Goal: Task Accomplishment & Management: Manage account settings

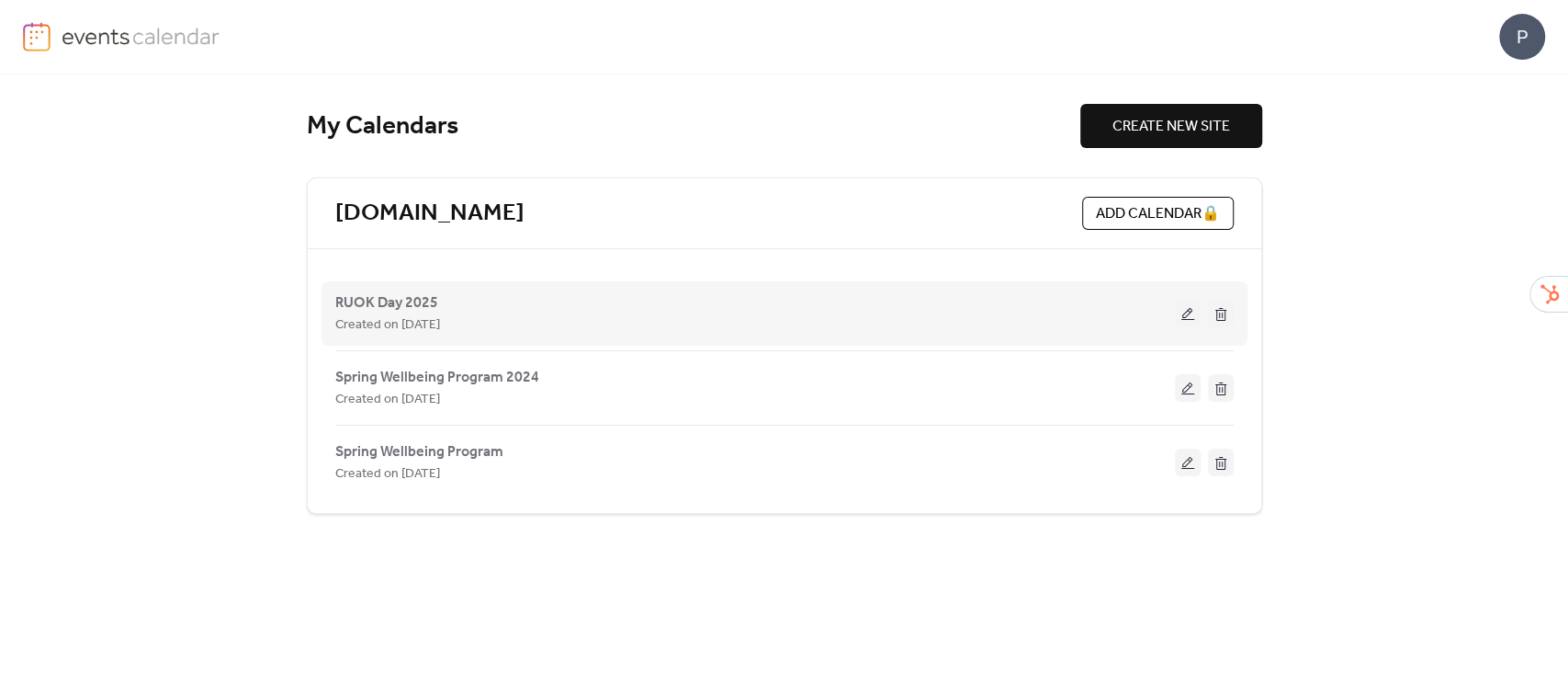
click at [1189, 311] on button at bounding box center [1188, 313] width 25 height 27
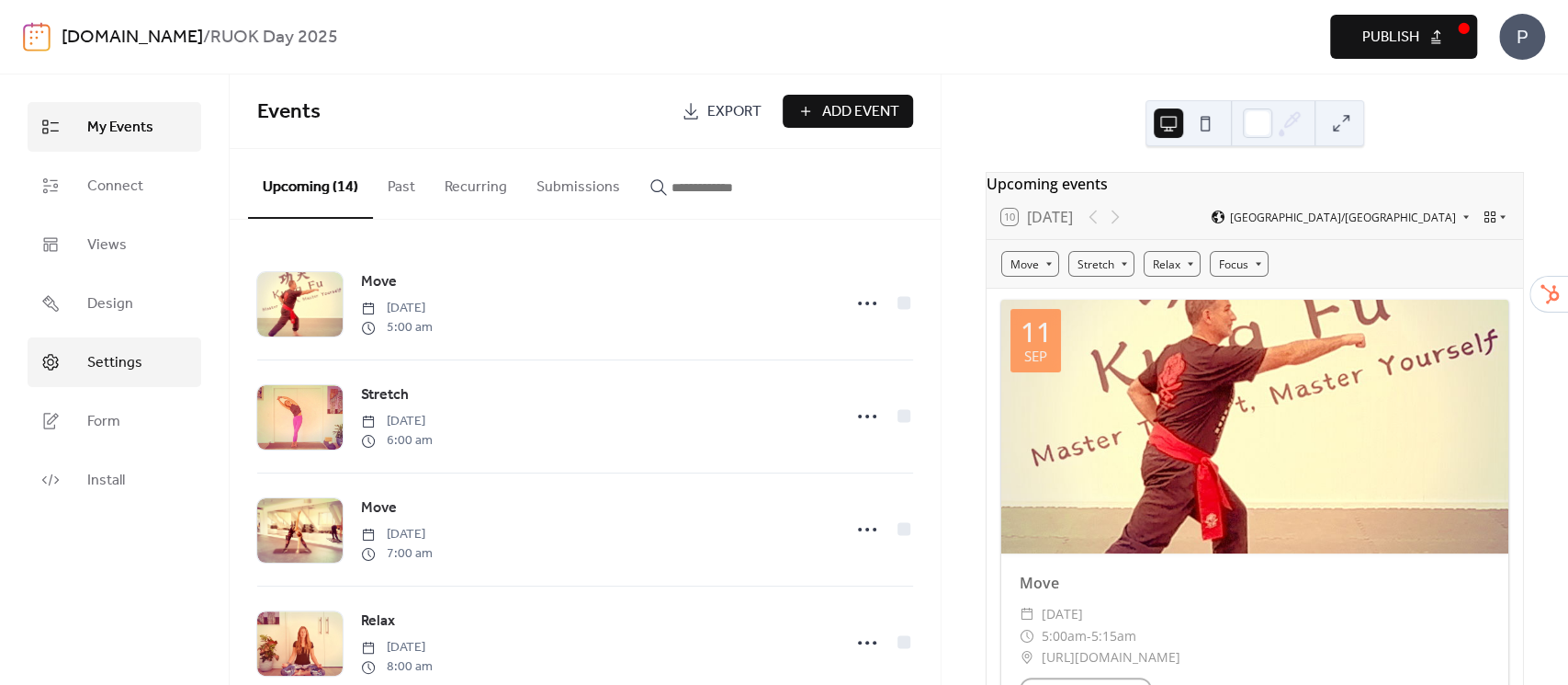
click at [101, 356] on span "Settings" at bounding box center [115, 363] width 56 height 22
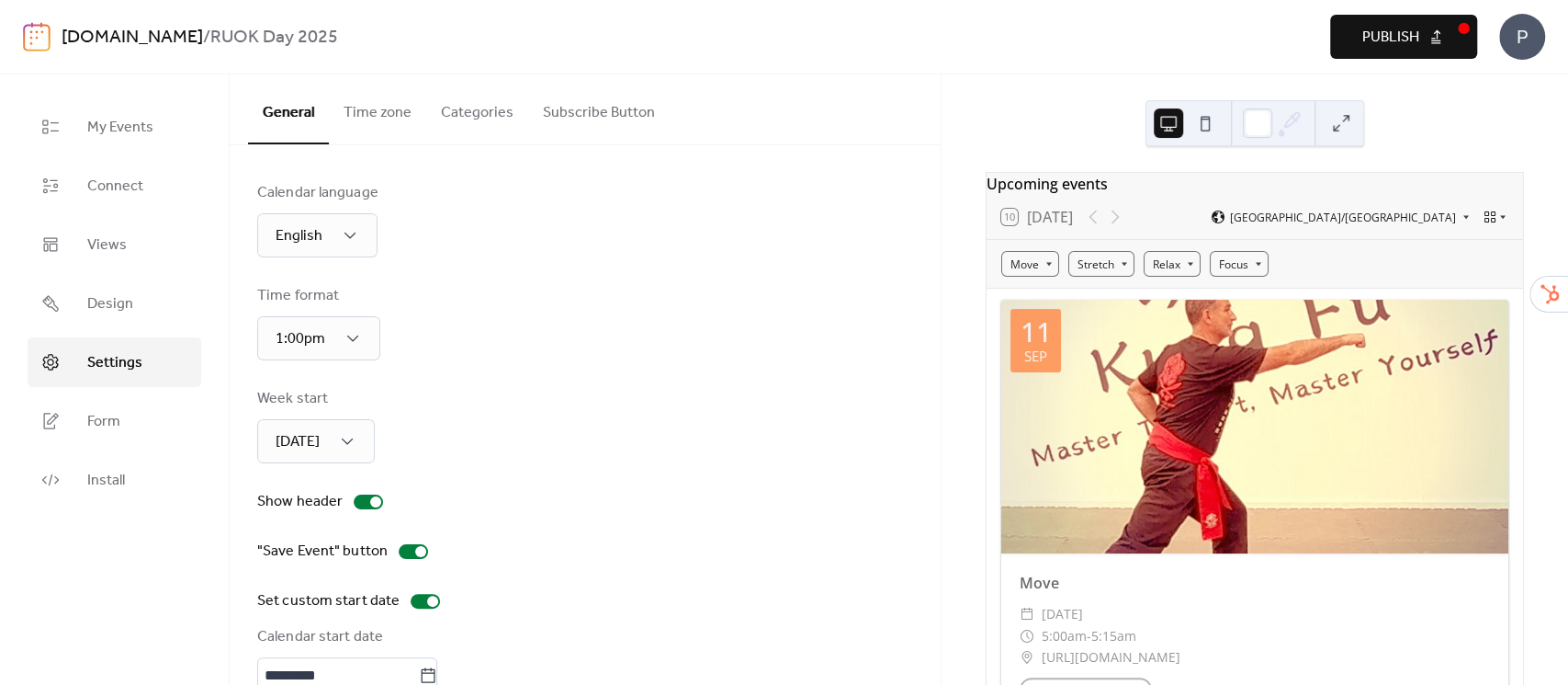
type input "*********"
click at [583, 118] on button "Subscribe Button" at bounding box center [599, 108] width 141 height 68
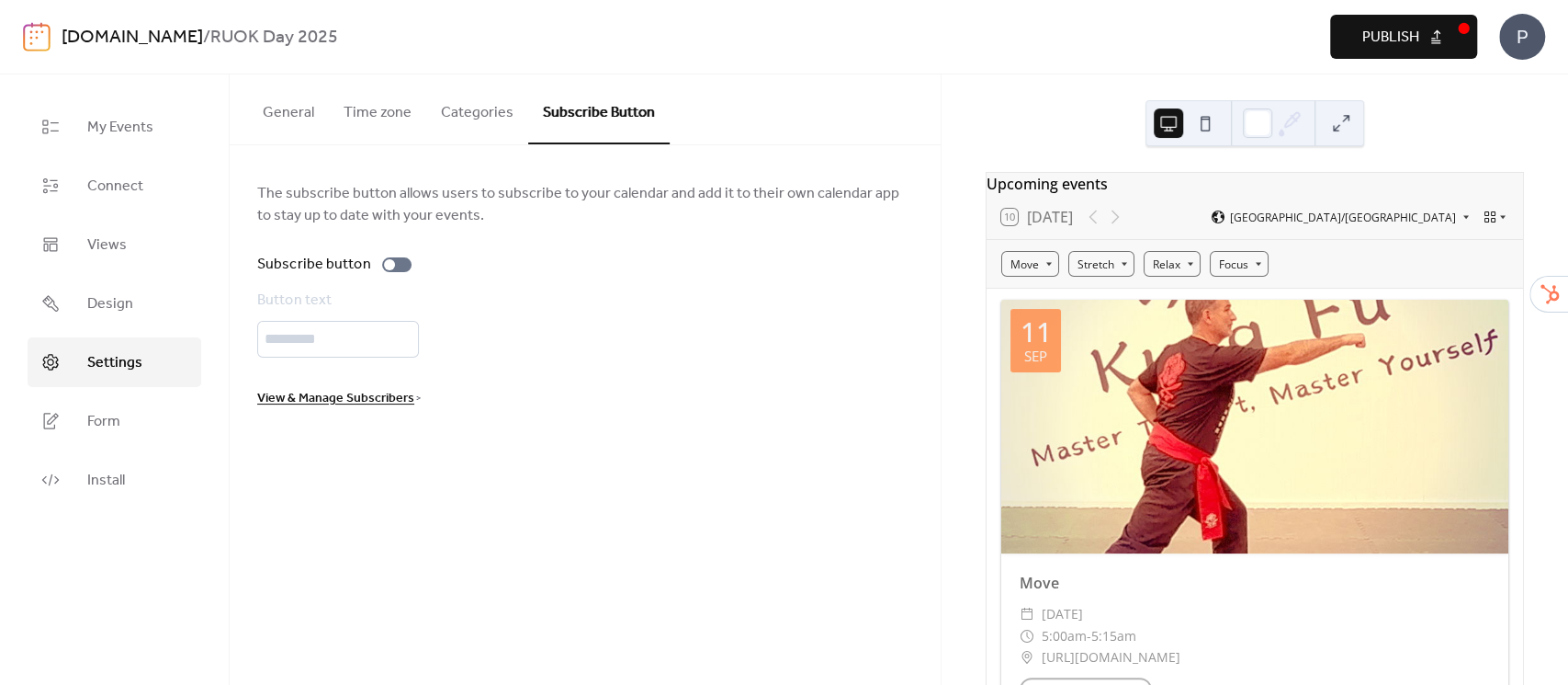
click at [477, 118] on button "Categories" at bounding box center [477, 108] width 102 height 68
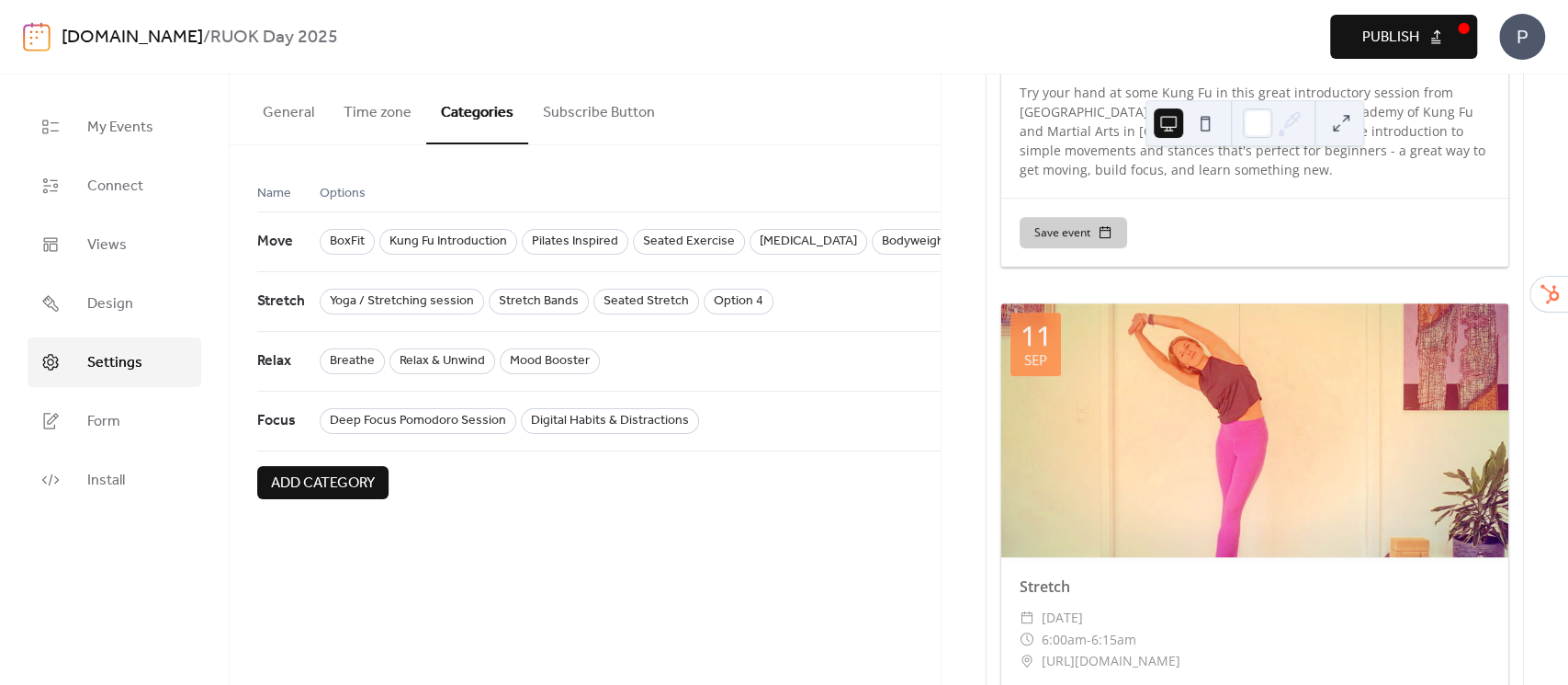
scroll to position [980, 0]
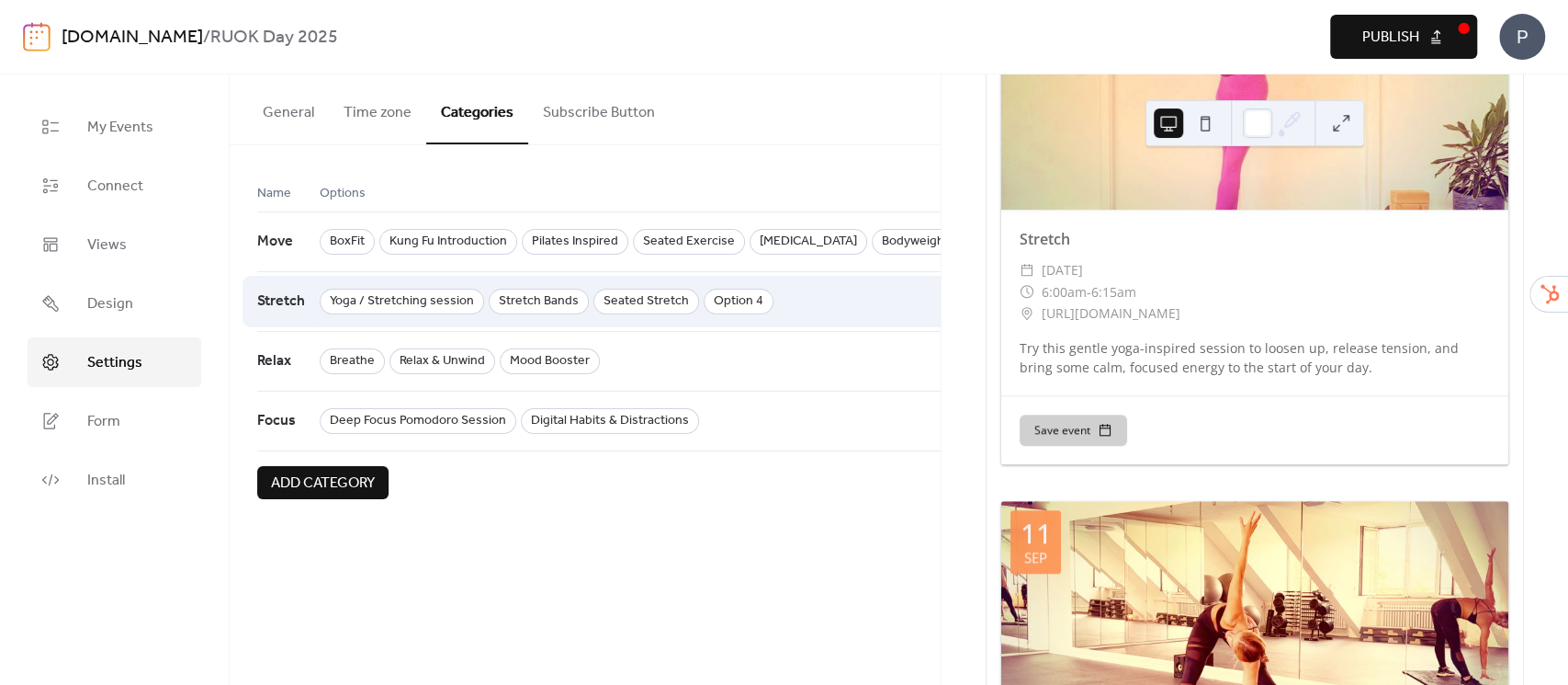
click at [806, 292] on div "Yoga / Stretching session Stretch Bands Seated Stretch Option 4" at bounding box center [674, 301] width 710 height 59
click at [732, 292] on span "Option 4" at bounding box center [738, 301] width 70 height 25
click at [738, 298] on span "Option 4" at bounding box center [738, 301] width 70 height 25
click at [731, 294] on span "Option 4" at bounding box center [738, 301] width 70 height 25
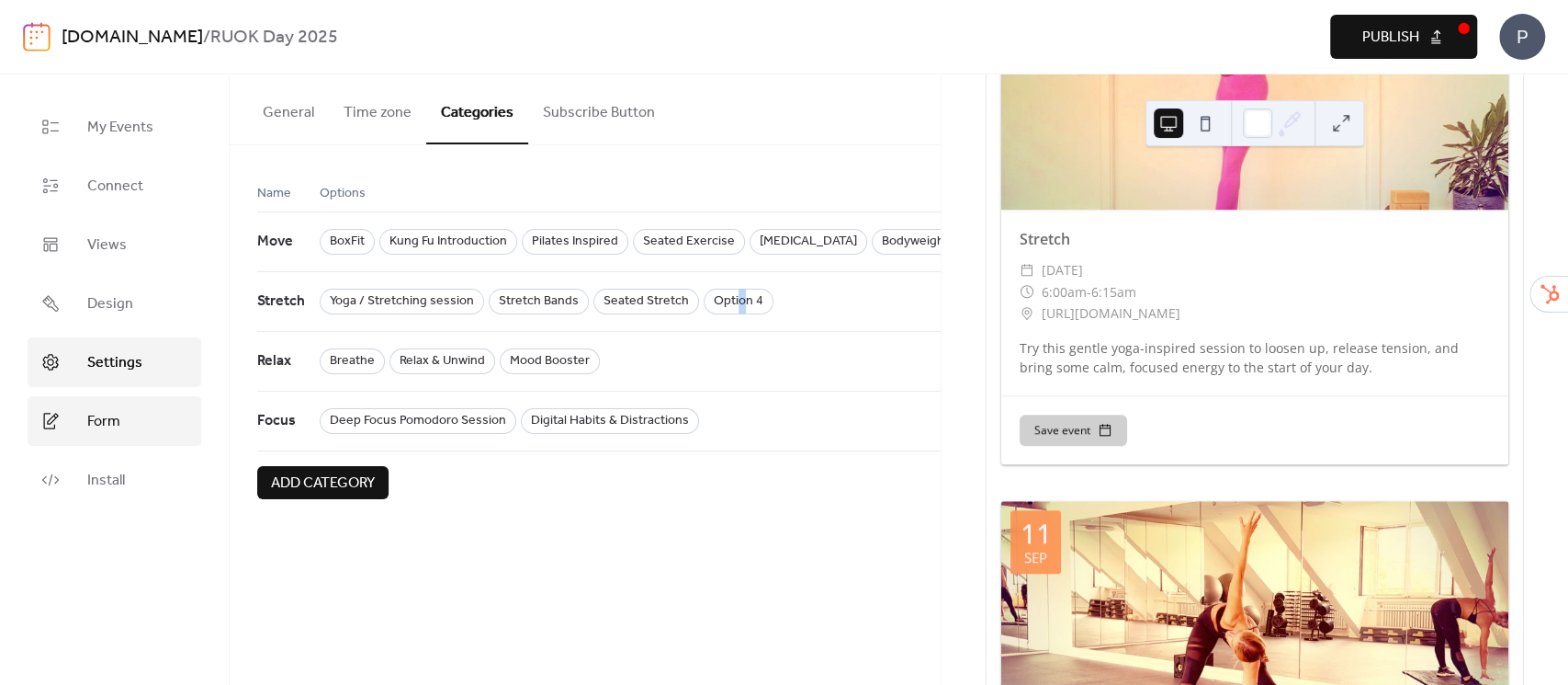
drag, startPoint x: 730, startPoint y: 296, endPoint x: 107, endPoint y: 440, distance: 639.4
click at [108, 424] on span "Form" at bounding box center [104, 421] width 33 height 22
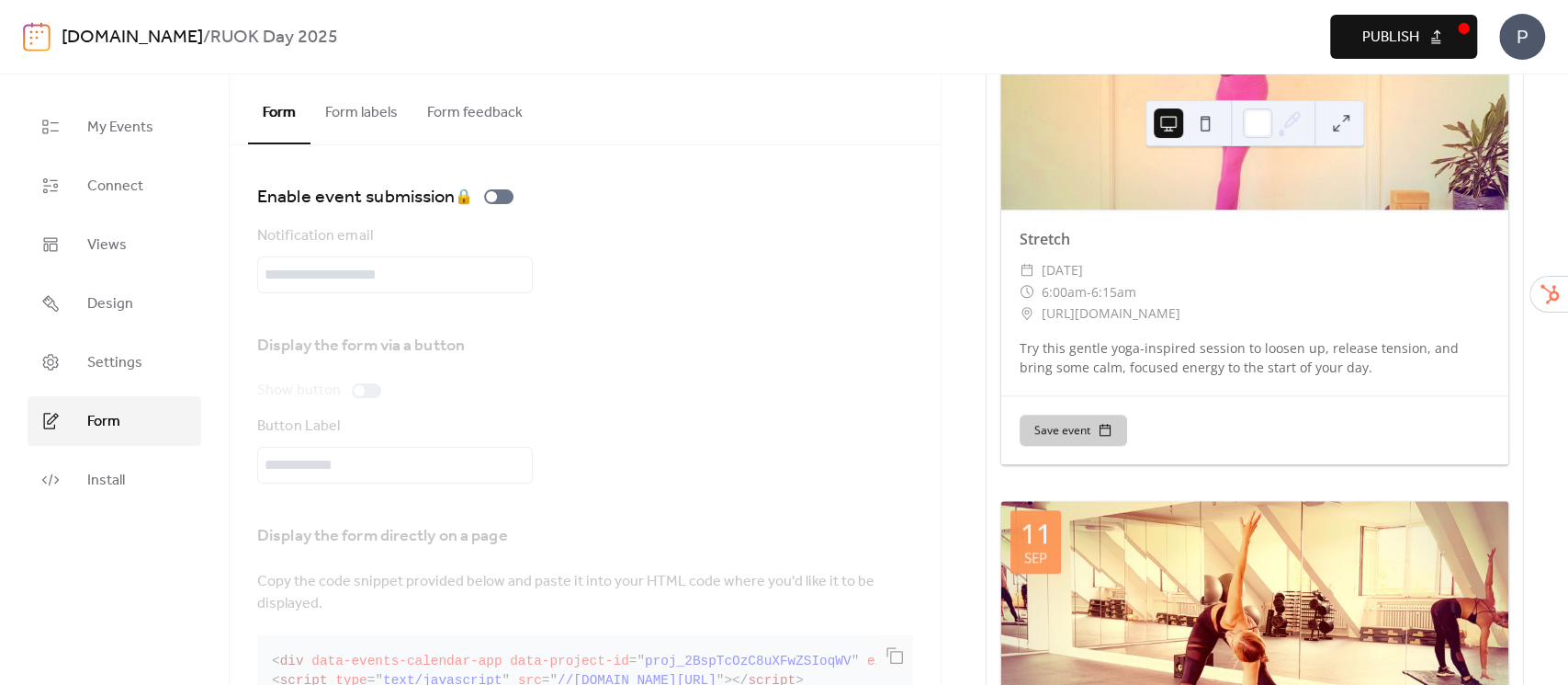
click at [364, 116] on button "Form labels" at bounding box center [362, 108] width 102 height 68
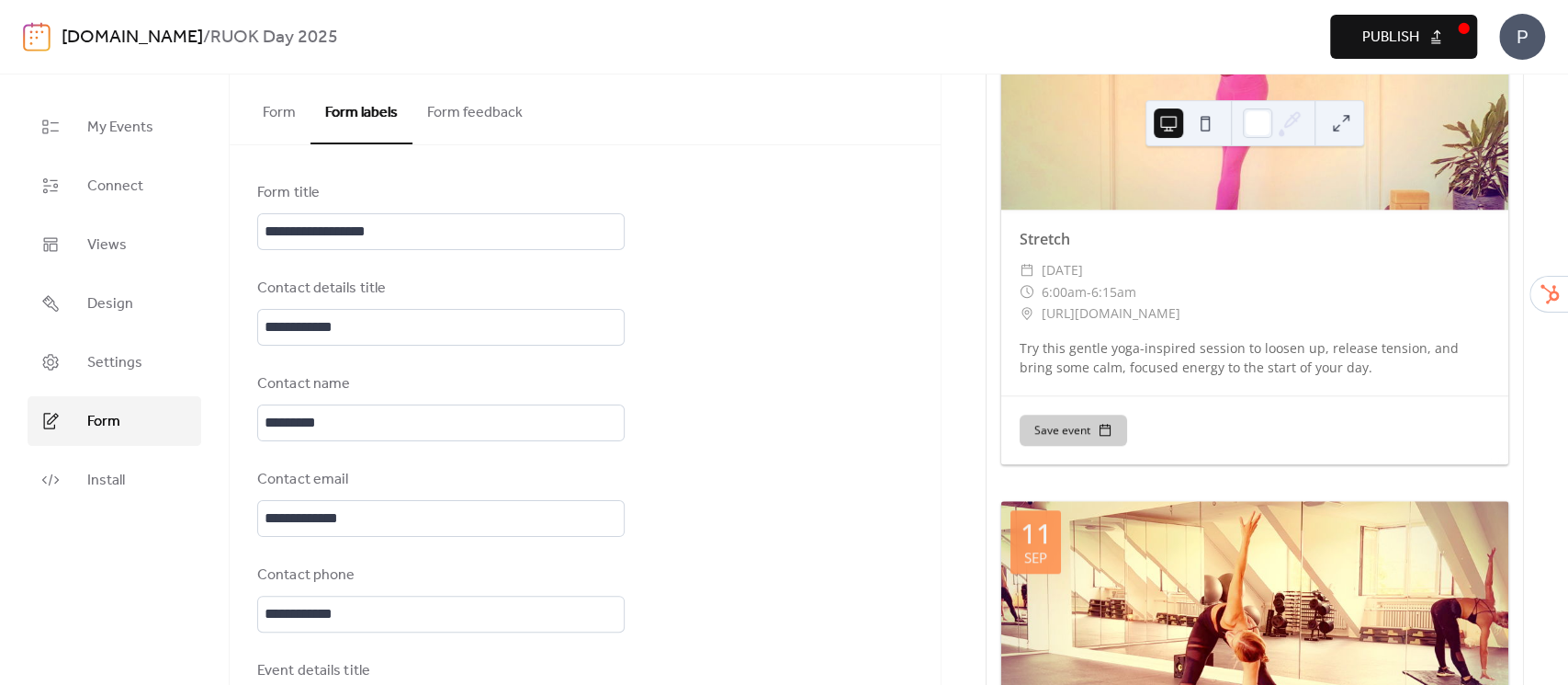
click at [491, 112] on button "Form feedback" at bounding box center [475, 108] width 125 height 68
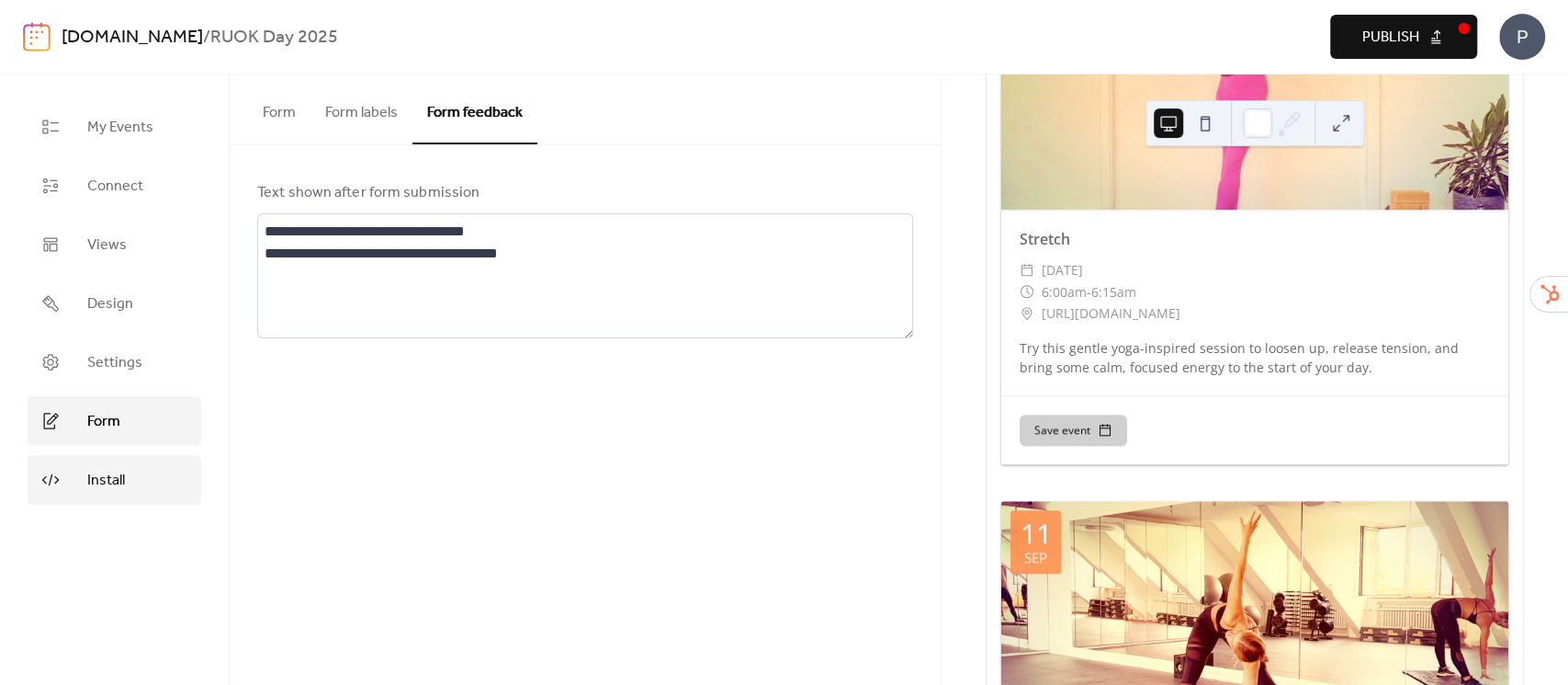
click at [109, 483] on span "Install" at bounding box center [106, 480] width 38 height 22
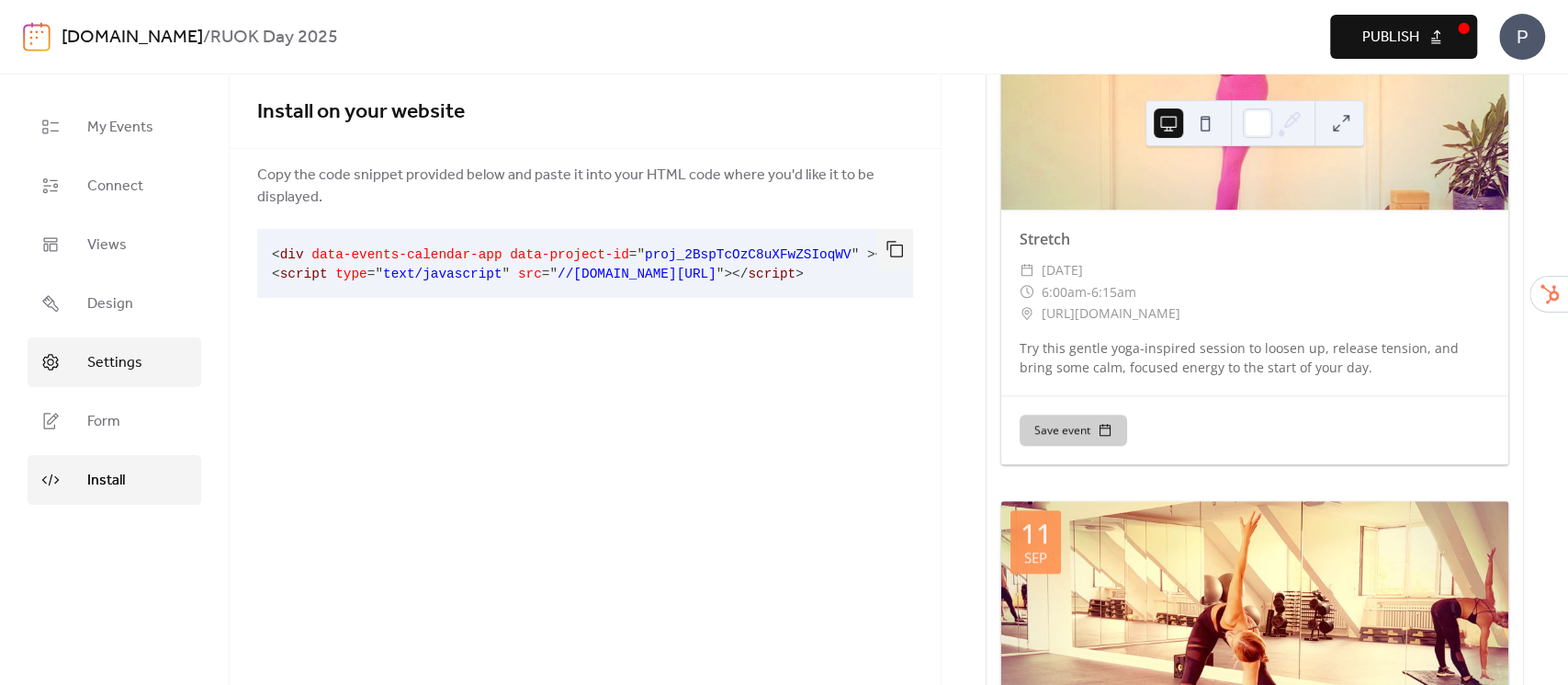
drag, startPoint x: 114, startPoint y: 427, endPoint x: 107, endPoint y: 379, distance: 48.5
click at [114, 426] on span "Form" at bounding box center [104, 421] width 33 height 22
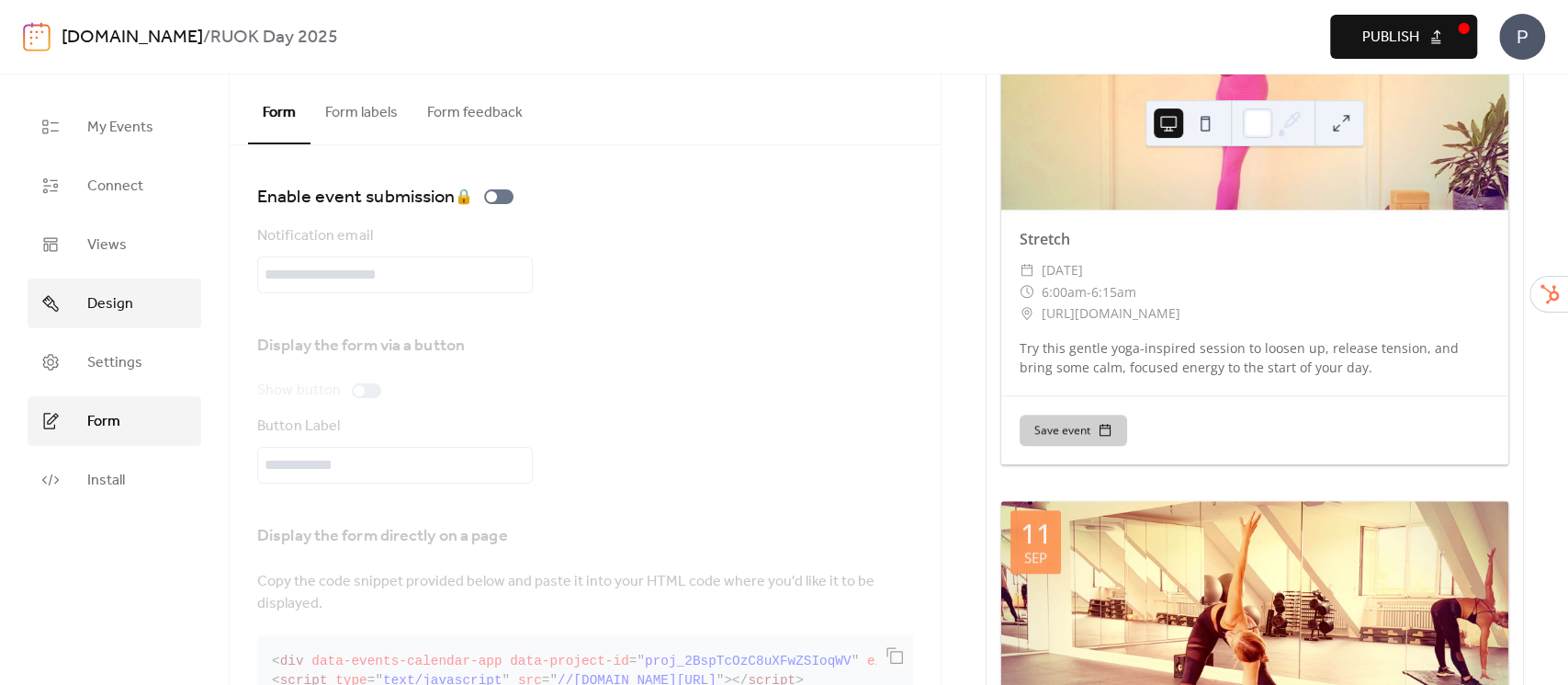
click at [107, 294] on span "Design" at bounding box center [110, 303] width 46 height 22
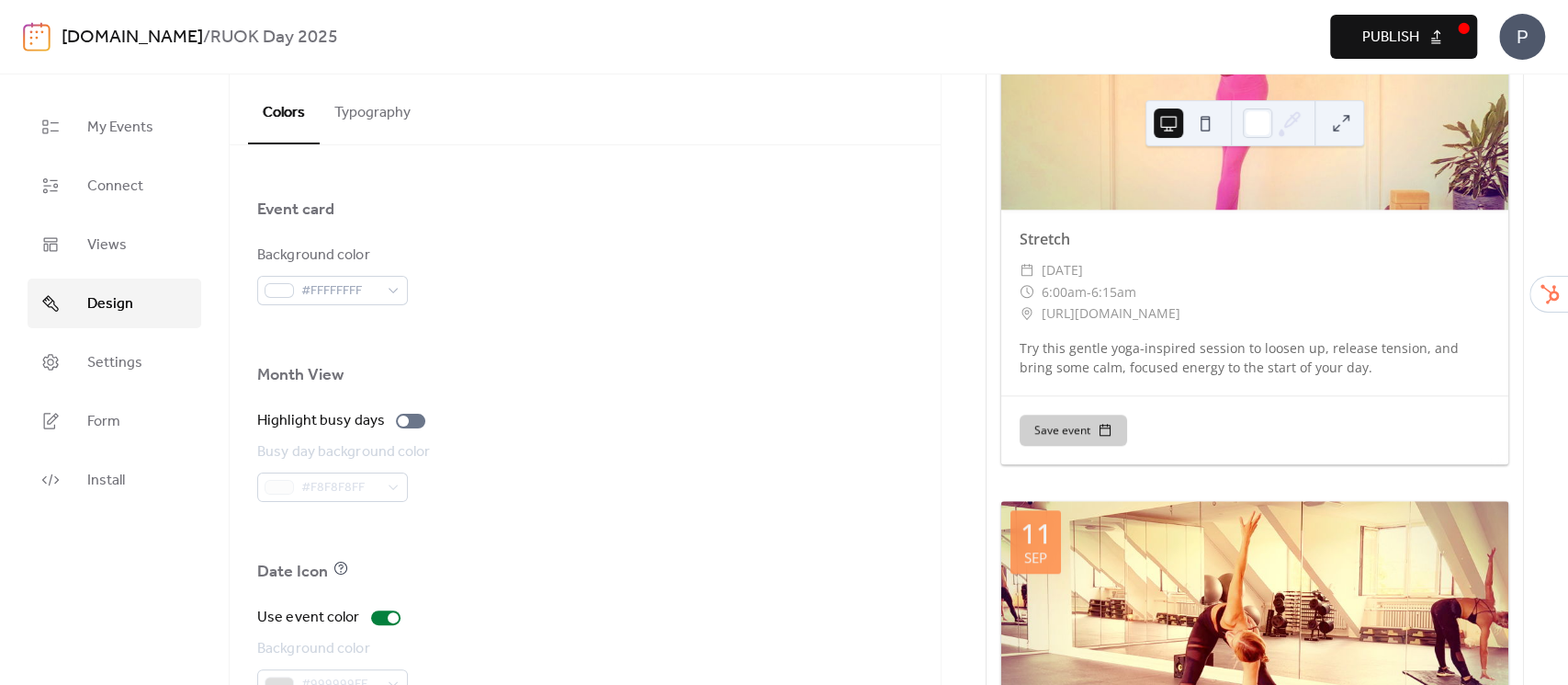
scroll to position [1241, 0]
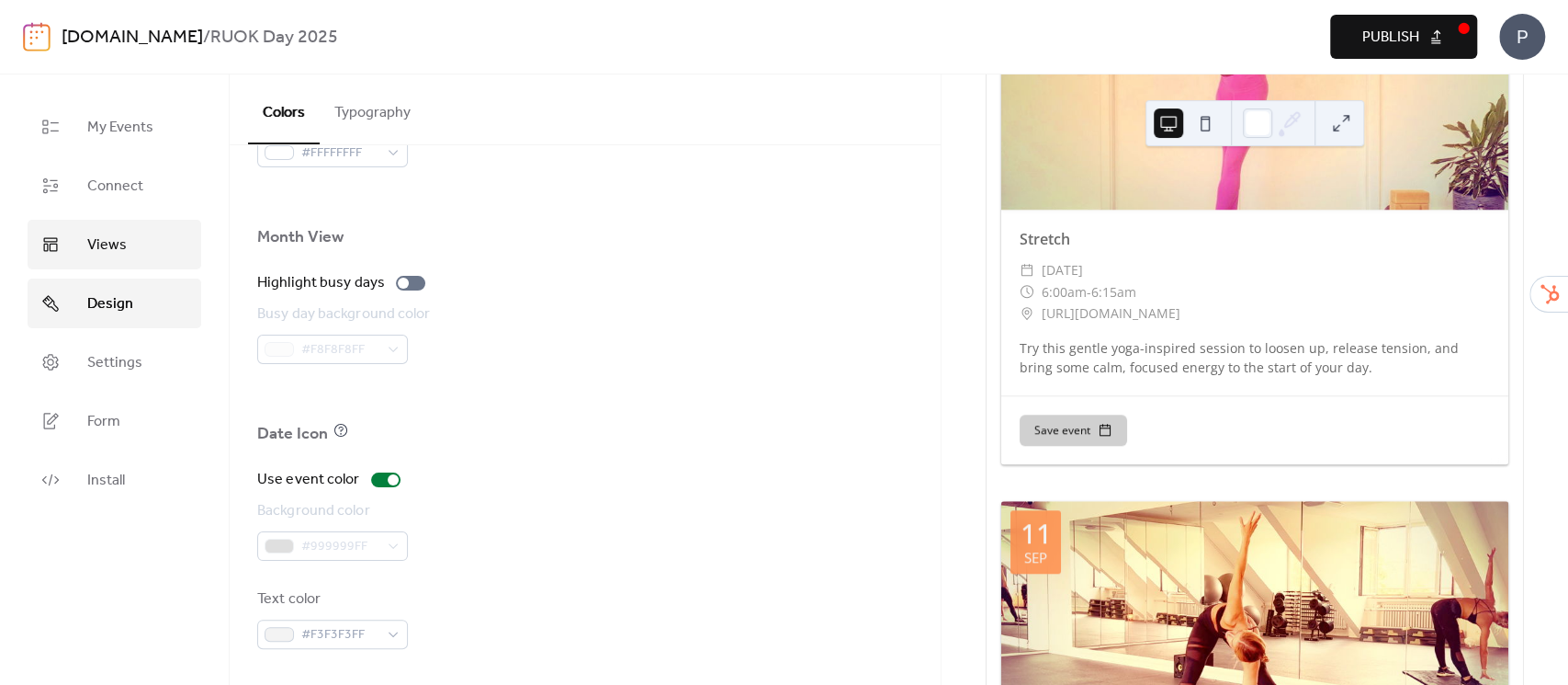
click at [110, 241] on span "Views" at bounding box center [107, 245] width 40 height 22
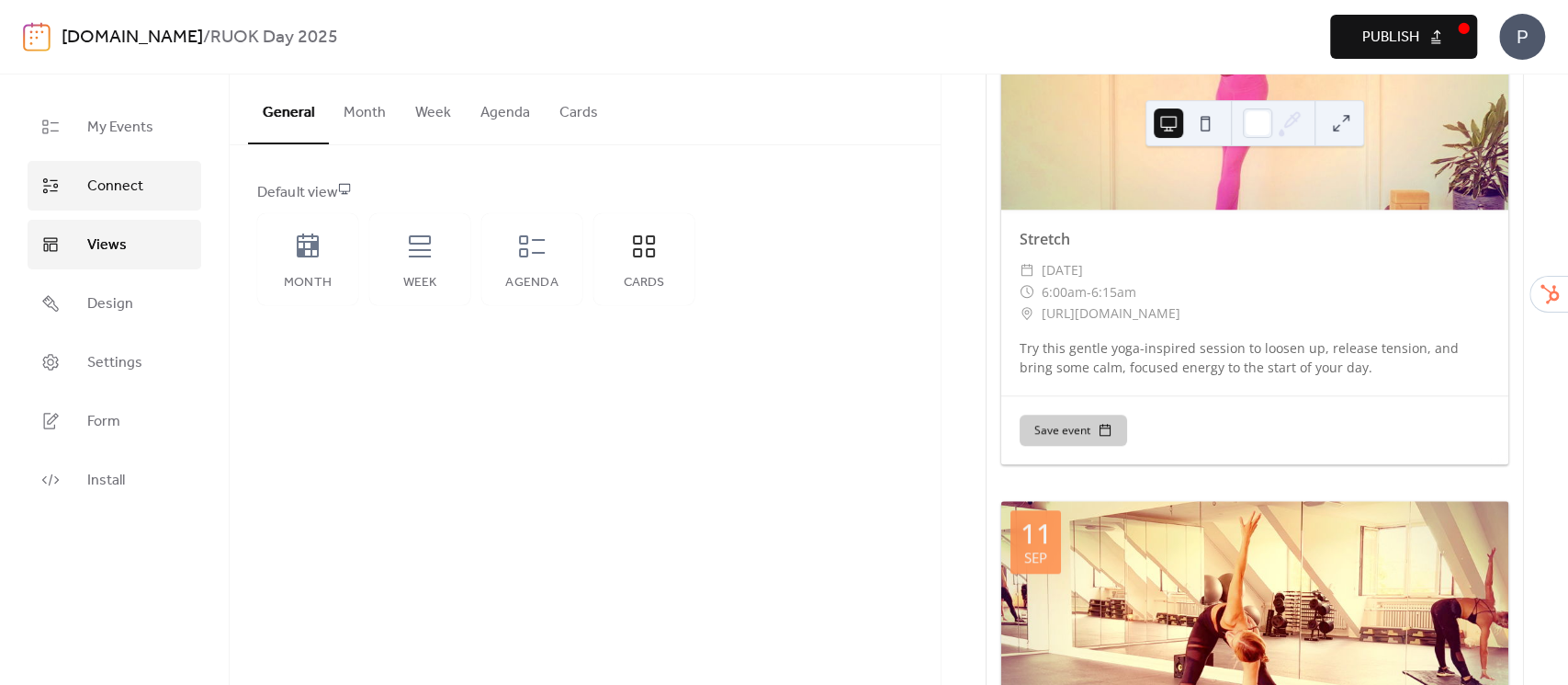
click at [123, 182] on span "Connect" at bounding box center [116, 186] width 57 height 22
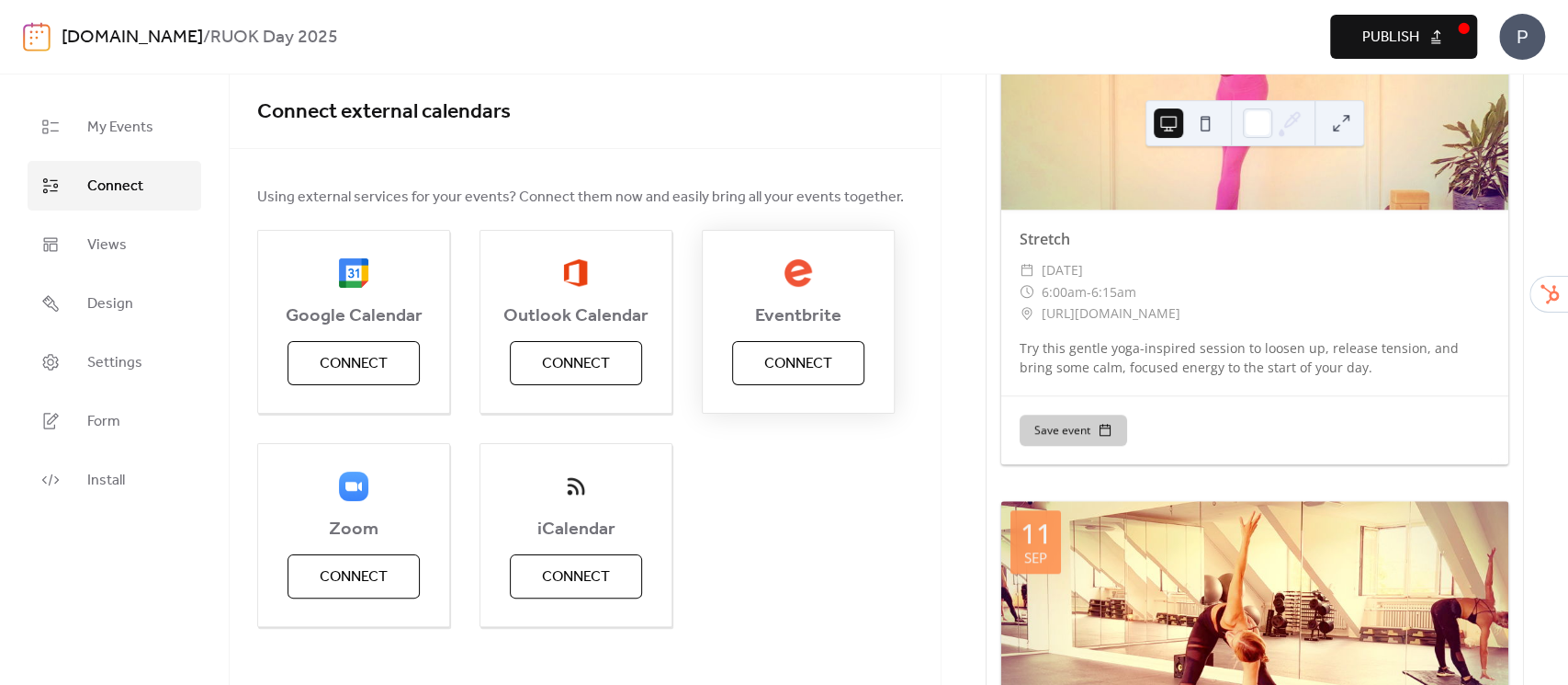
scroll to position [15, 0]
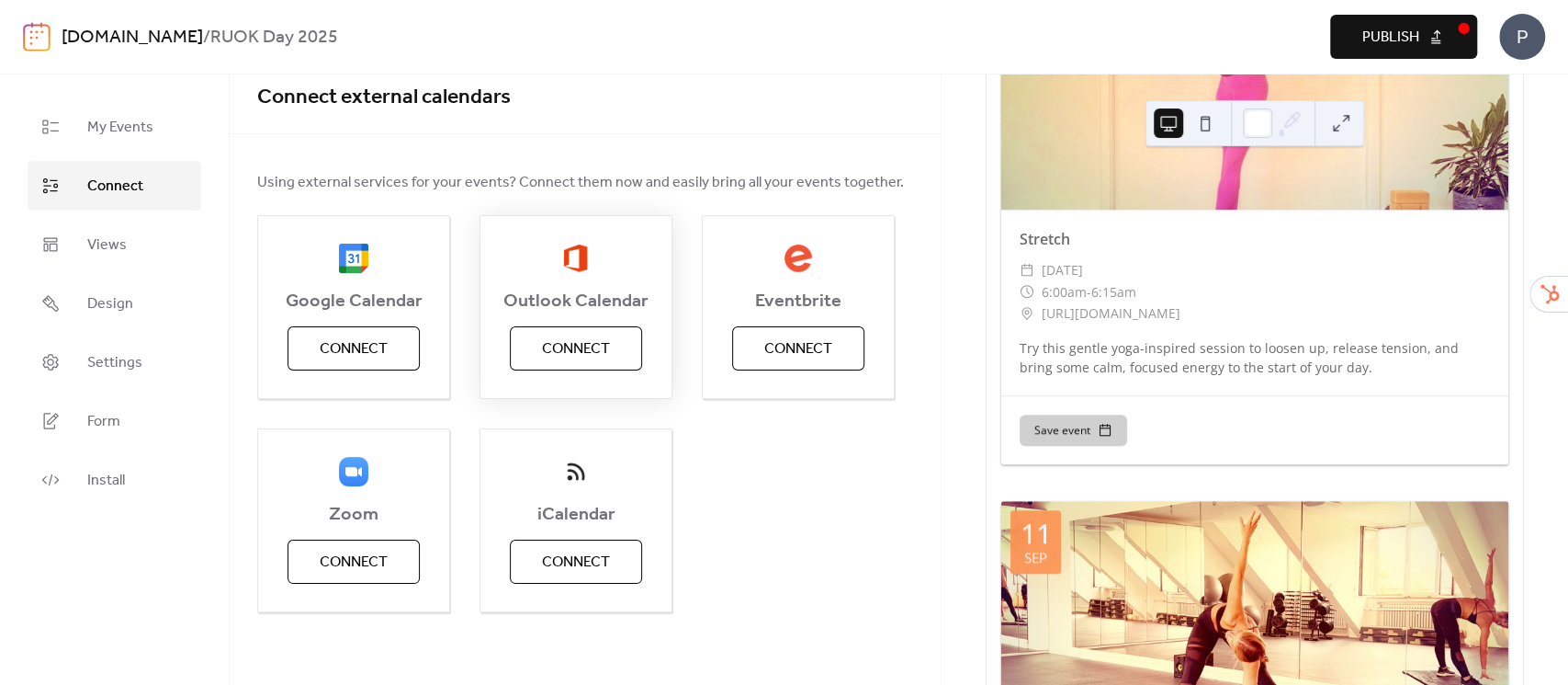
click at [550, 344] on span "Connect" at bounding box center [576, 349] width 68 height 22
click at [103, 123] on span "My Events" at bounding box center [121, 127] width 66 height 22
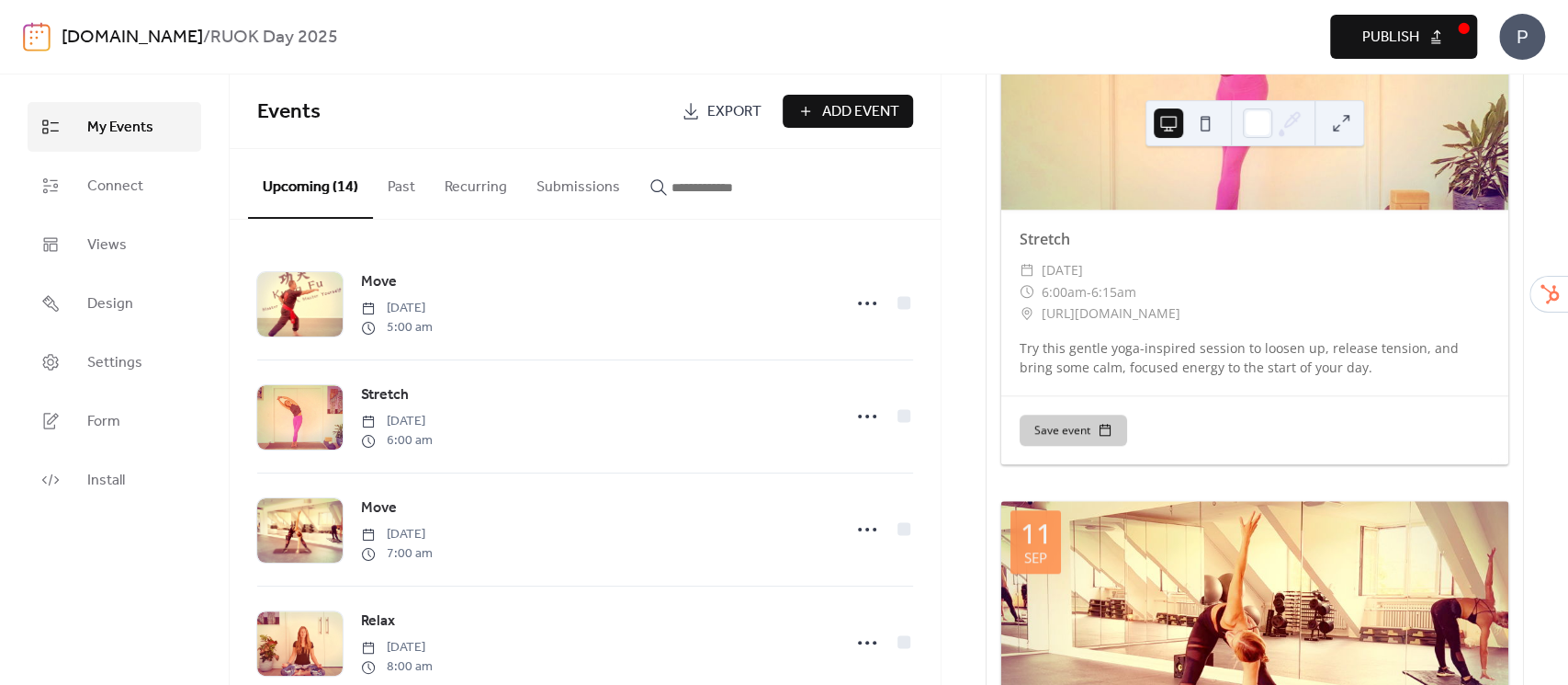
click at [95, 41] on link "[DOMAIN_NAME]" at bounding box center [132, 37] width 141 height 35
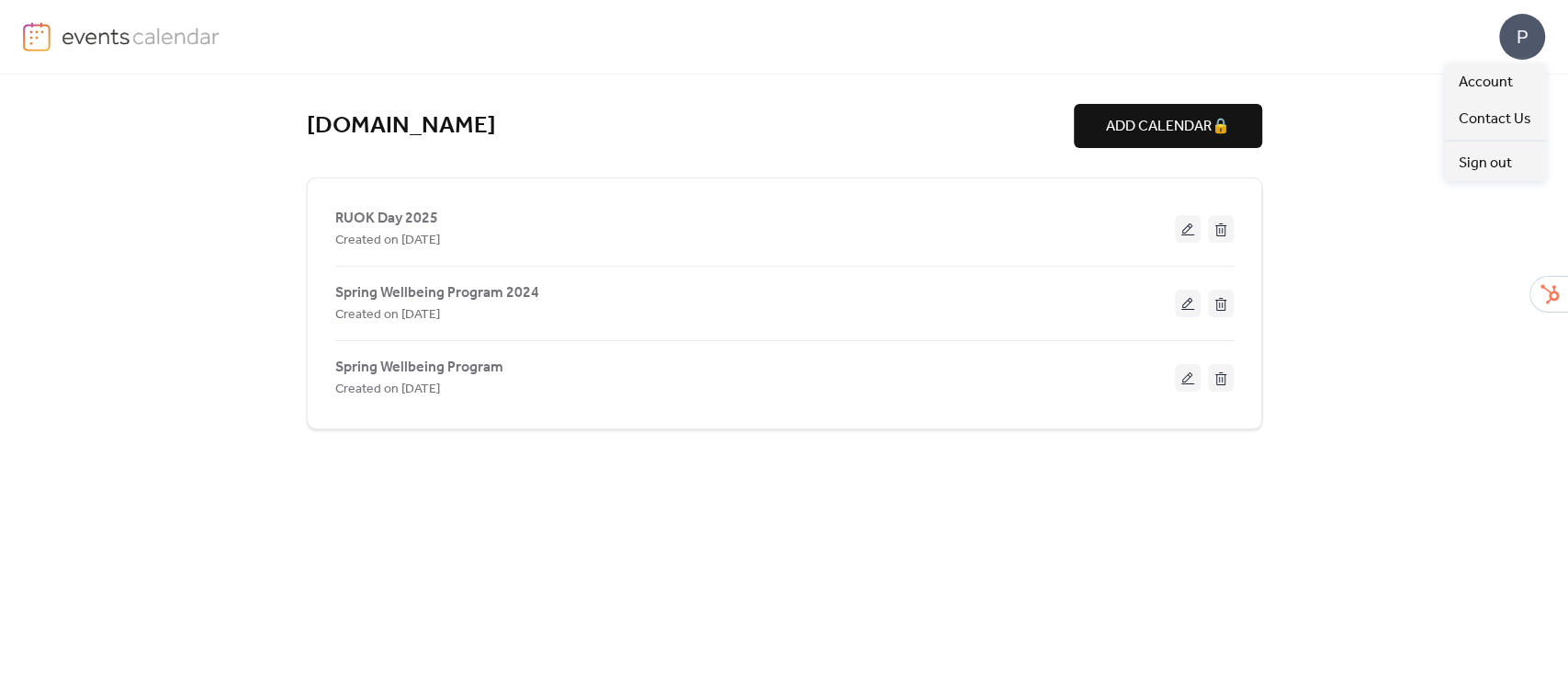
click at [1526, 47] on div "P" at bounding box center [1522, 37] width 46 height 46
click at [1467, 119] on span "Contact Us" at bounding box center [1495, 119] width 73 height 22
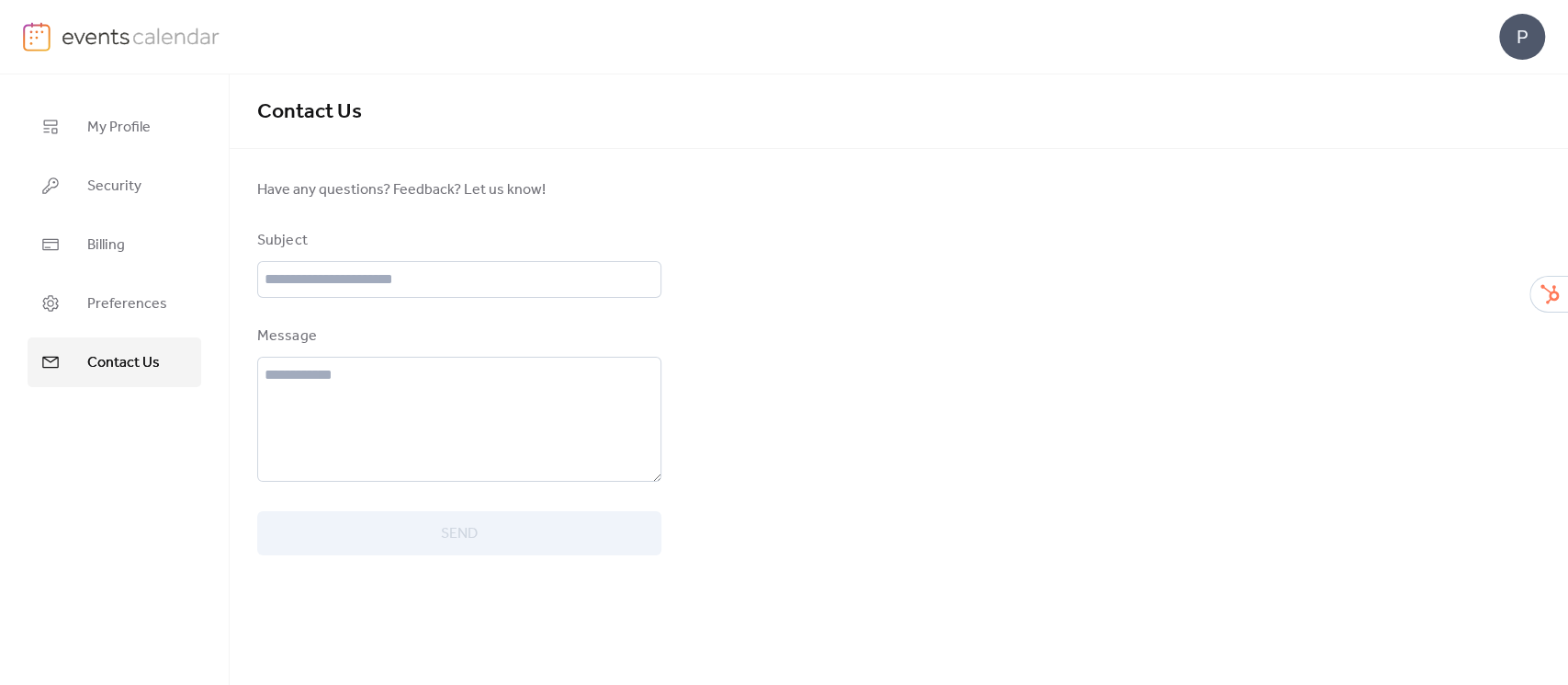
click at [176, 32] on img at bounding box center [140, 35] width 159 height 27
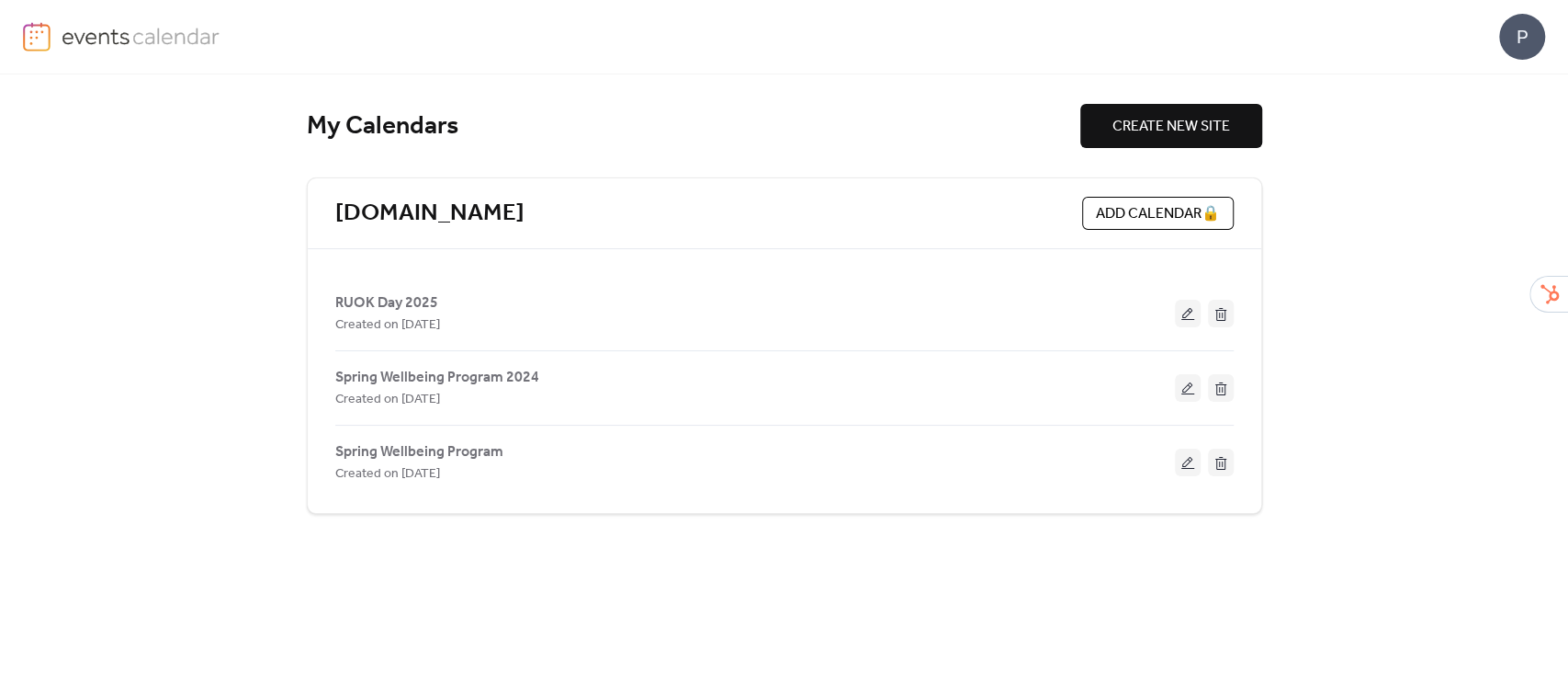
drag, startPoint x: 52, startPoint y: 42, endPoint x: 62, endPoint y: 36, distance: 11.7
click at [52, 41] on link at bounding box center [121, 36] width 198 height 29
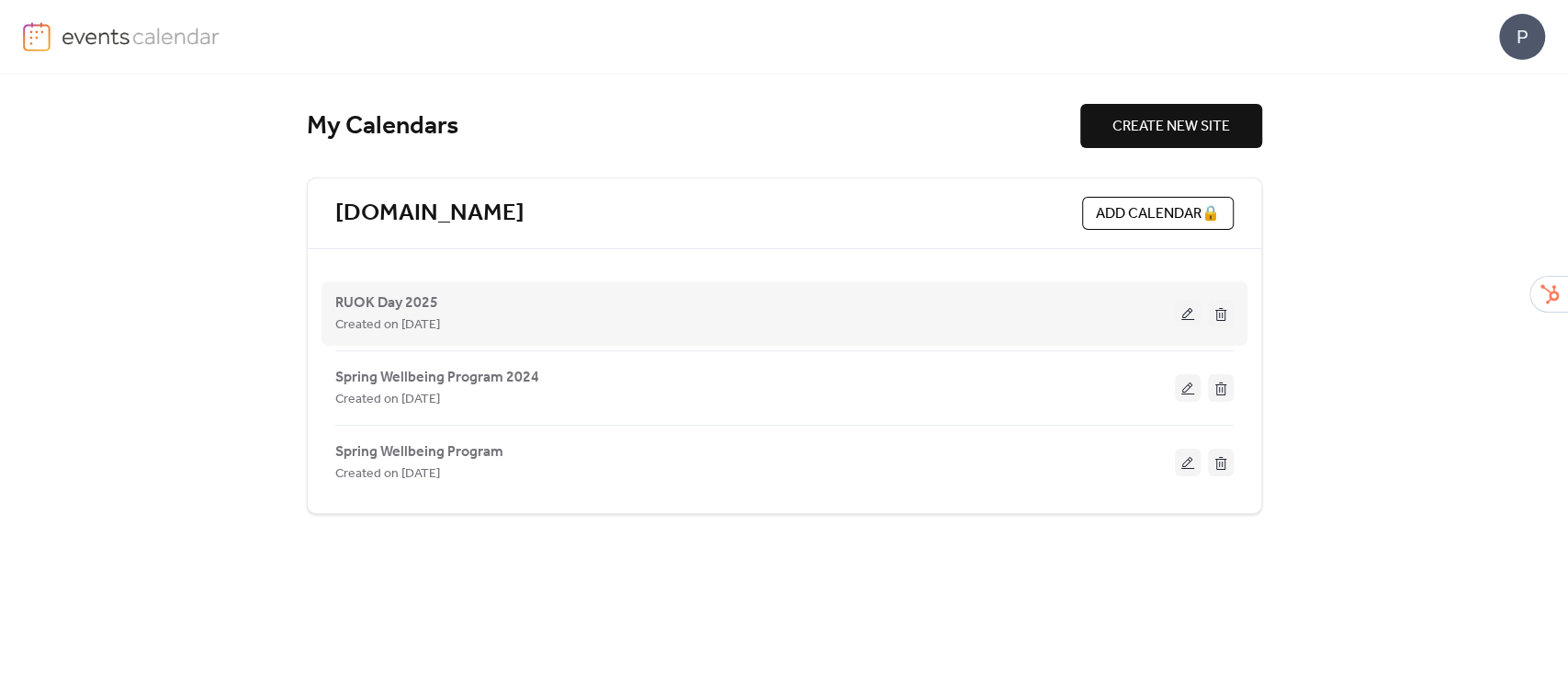
click at [1188, 315] on button at bounding box center [1188, 313] width 25 height 27
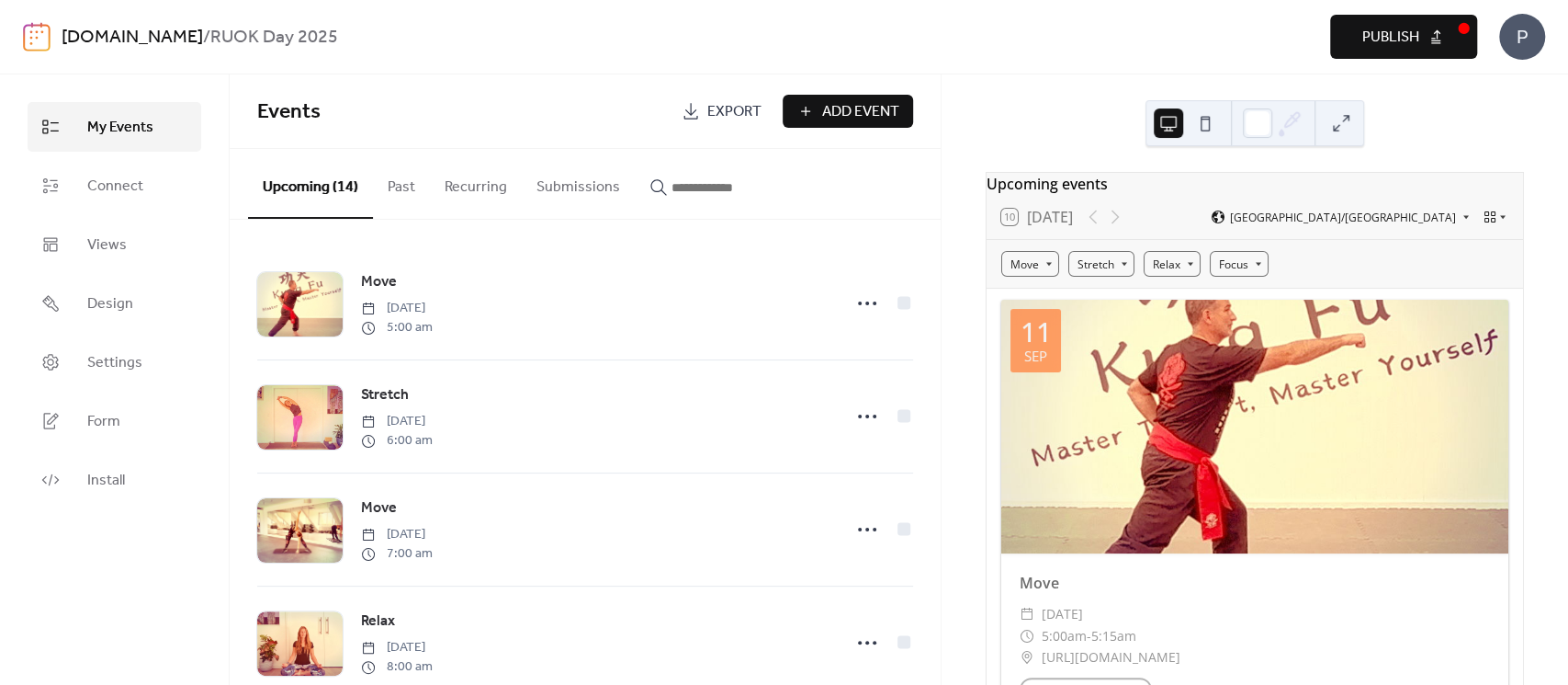
click at [1211, 130] on button at bounding box center [1204, 122] width 29 height 29
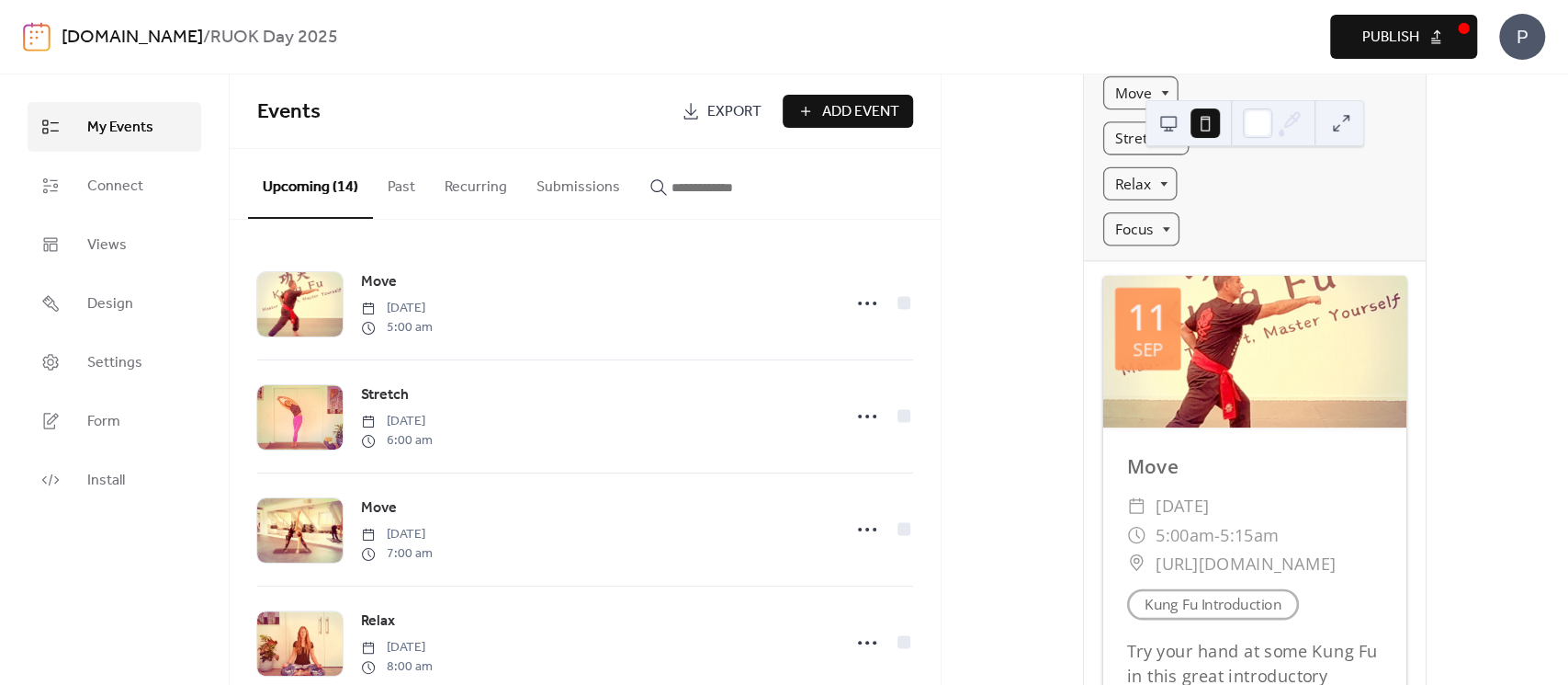
scroll to position [122, 0]
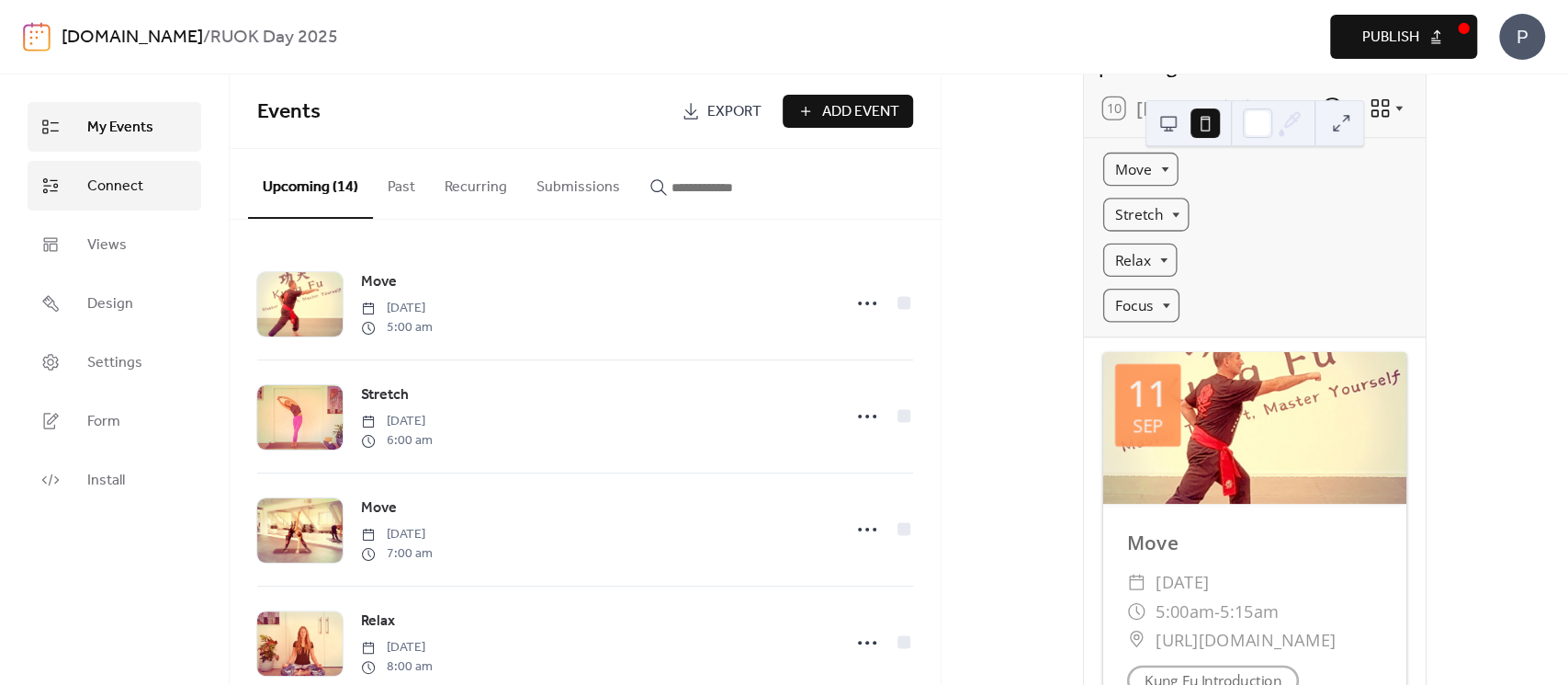
click at [51, 182] on icon at bounding box center [51, 186] width 19 height 19
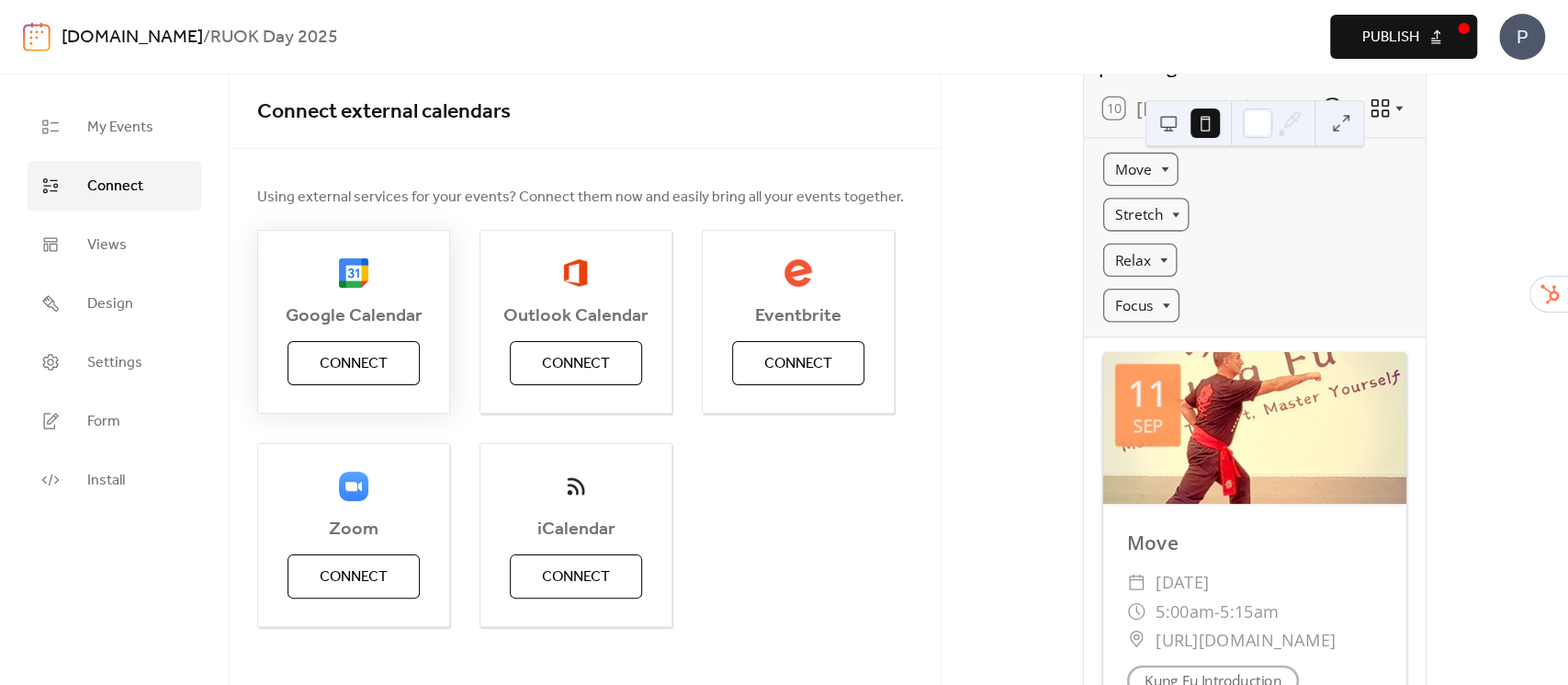
scroll to position [15, 0]
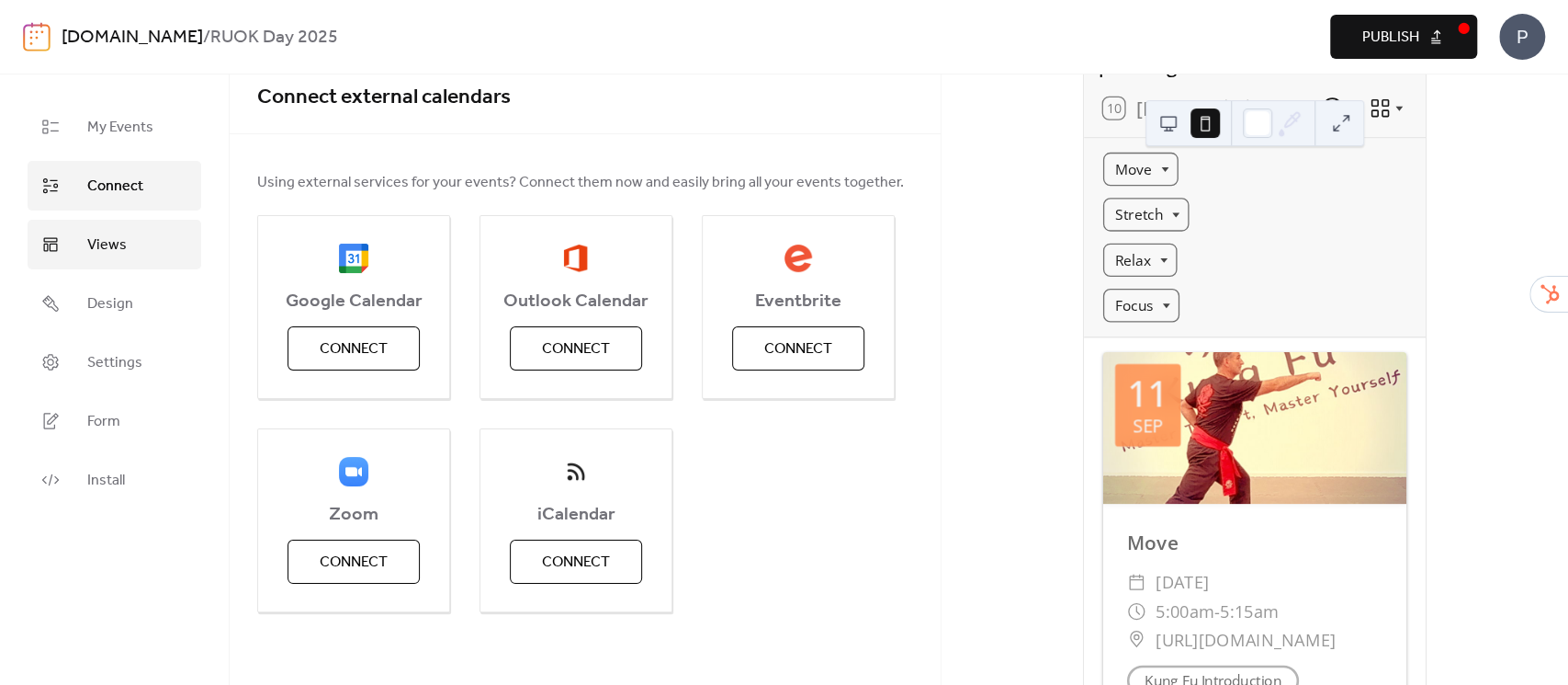
click at [108, 257] on link "Views" at bounding box center [114, 244] width 173 height 50
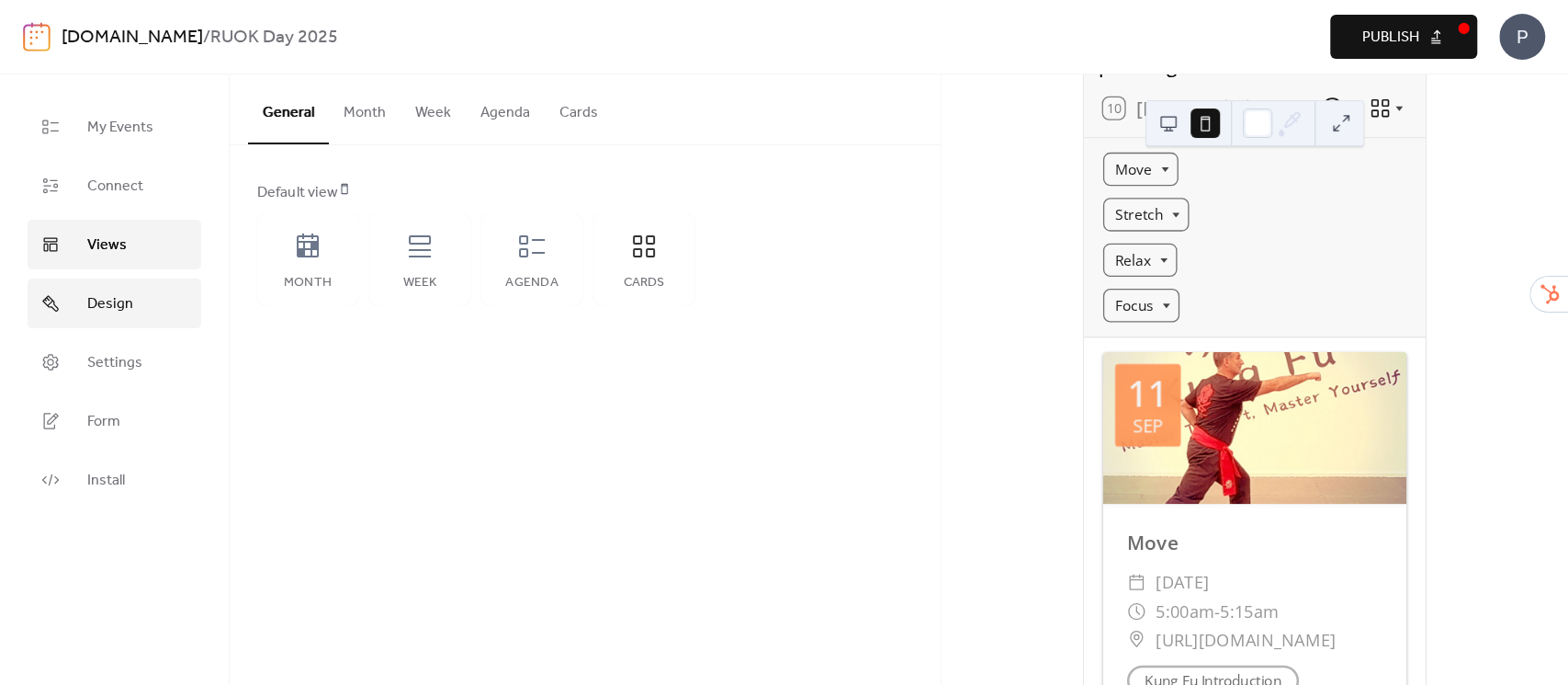
click at [109, 312] on span "Design" at bounding box center [110, 303] width 46 height 22
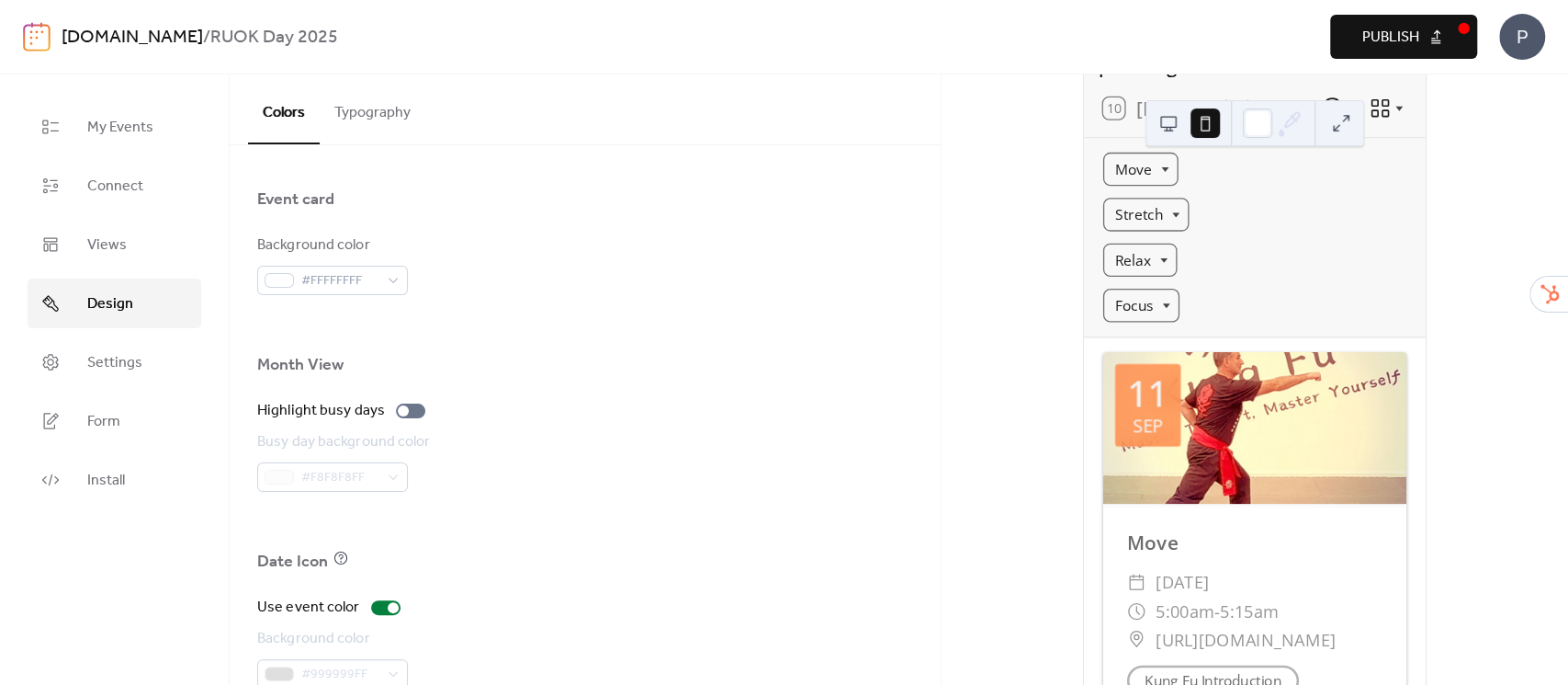
scroll to position [1241, 0]
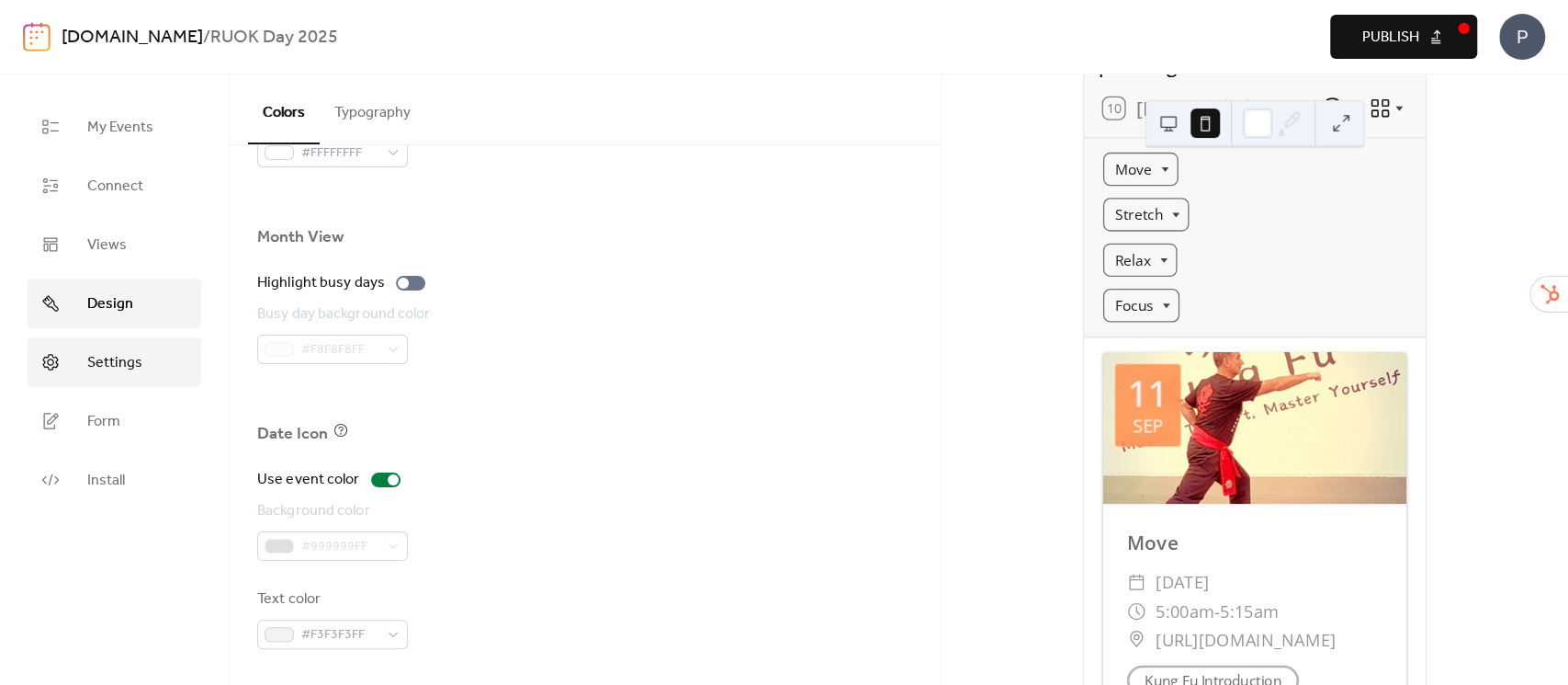
click at [130, 359] on span "Settings" at bounding box center [115, 363] width 56 height 22
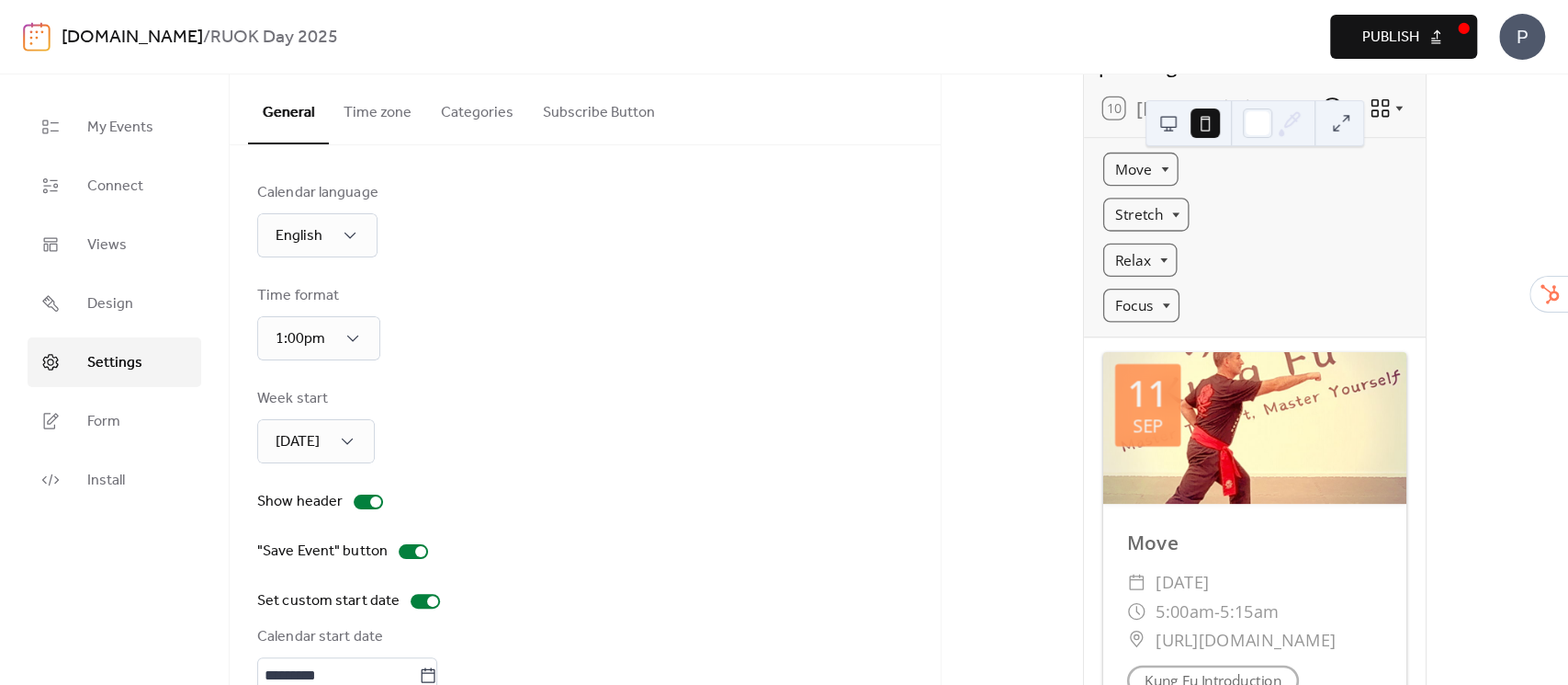
type input "*********"
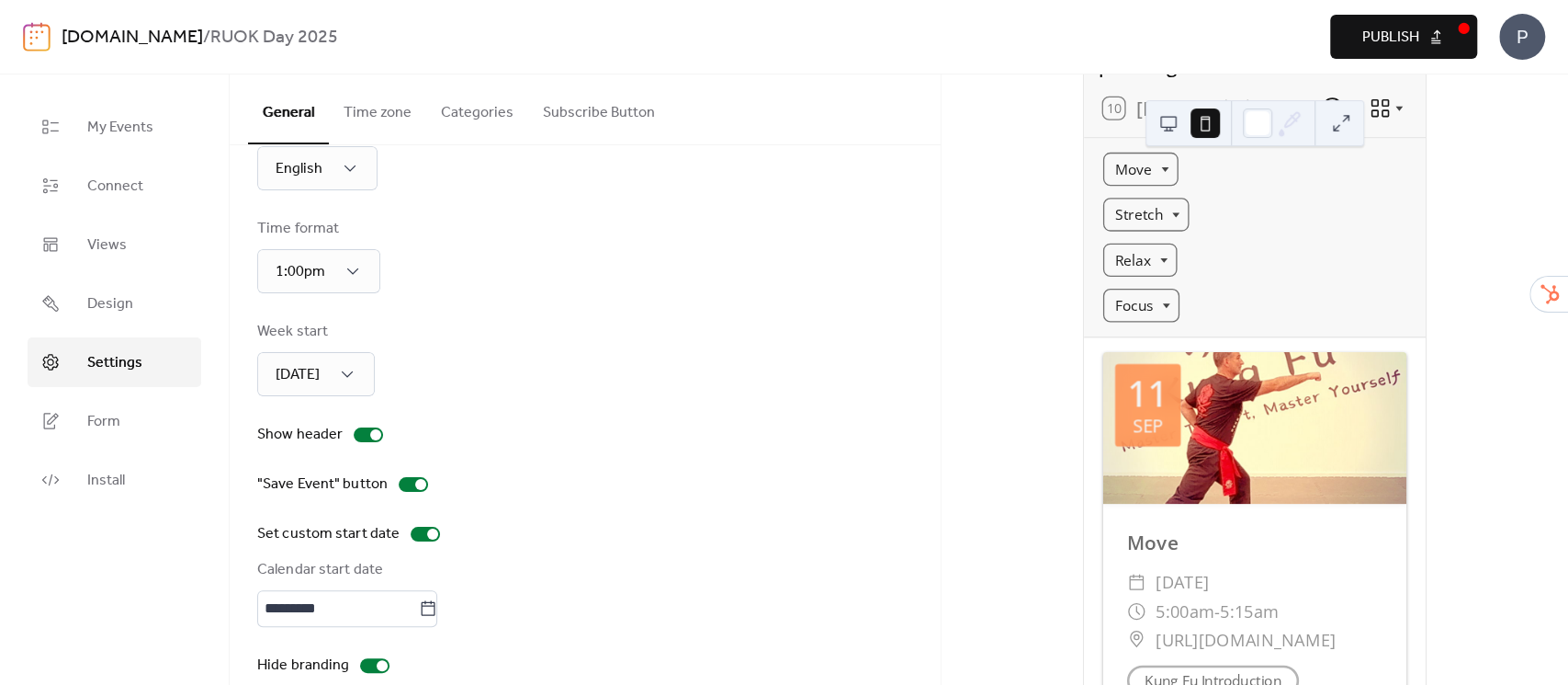
scroll to position [94, 0]
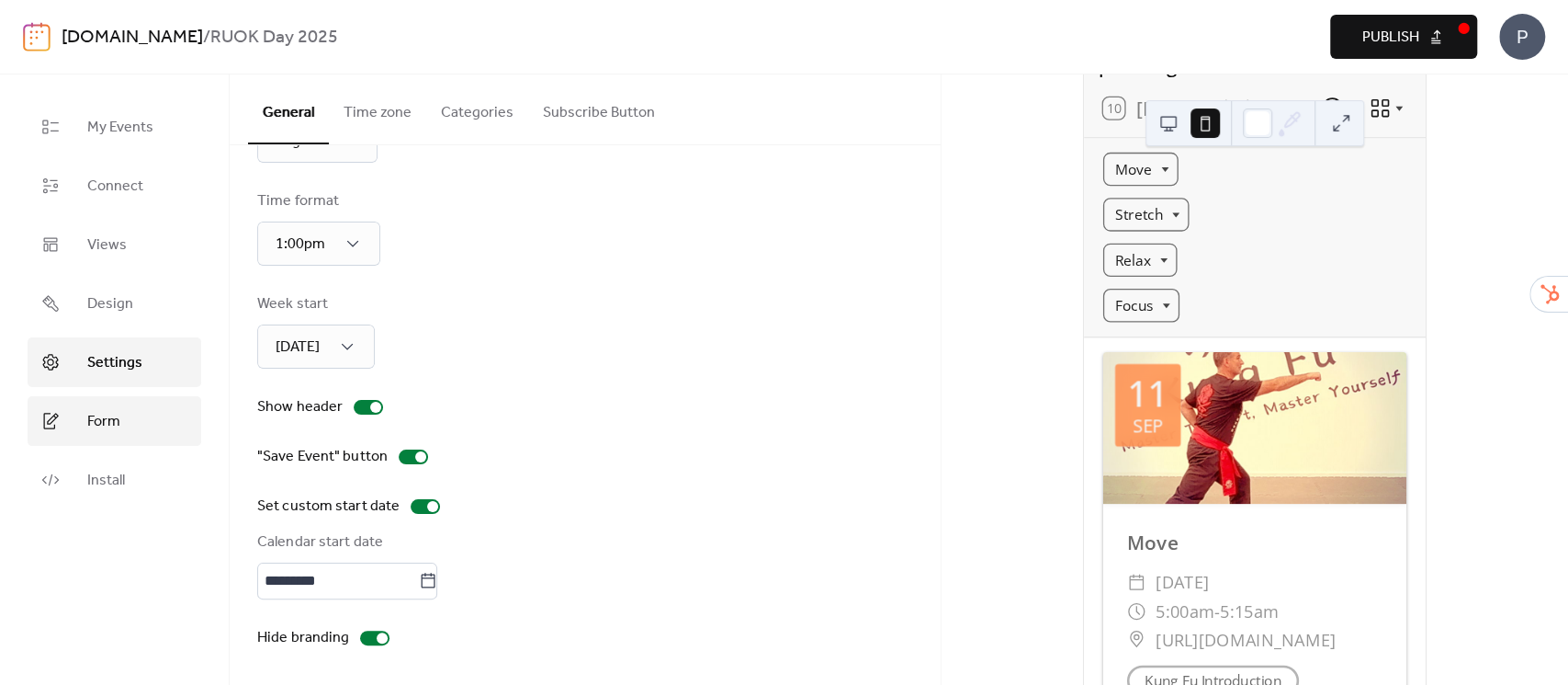
click at [116, 432] on span "Form" at bounding box center [104, 421] width 33 height 22
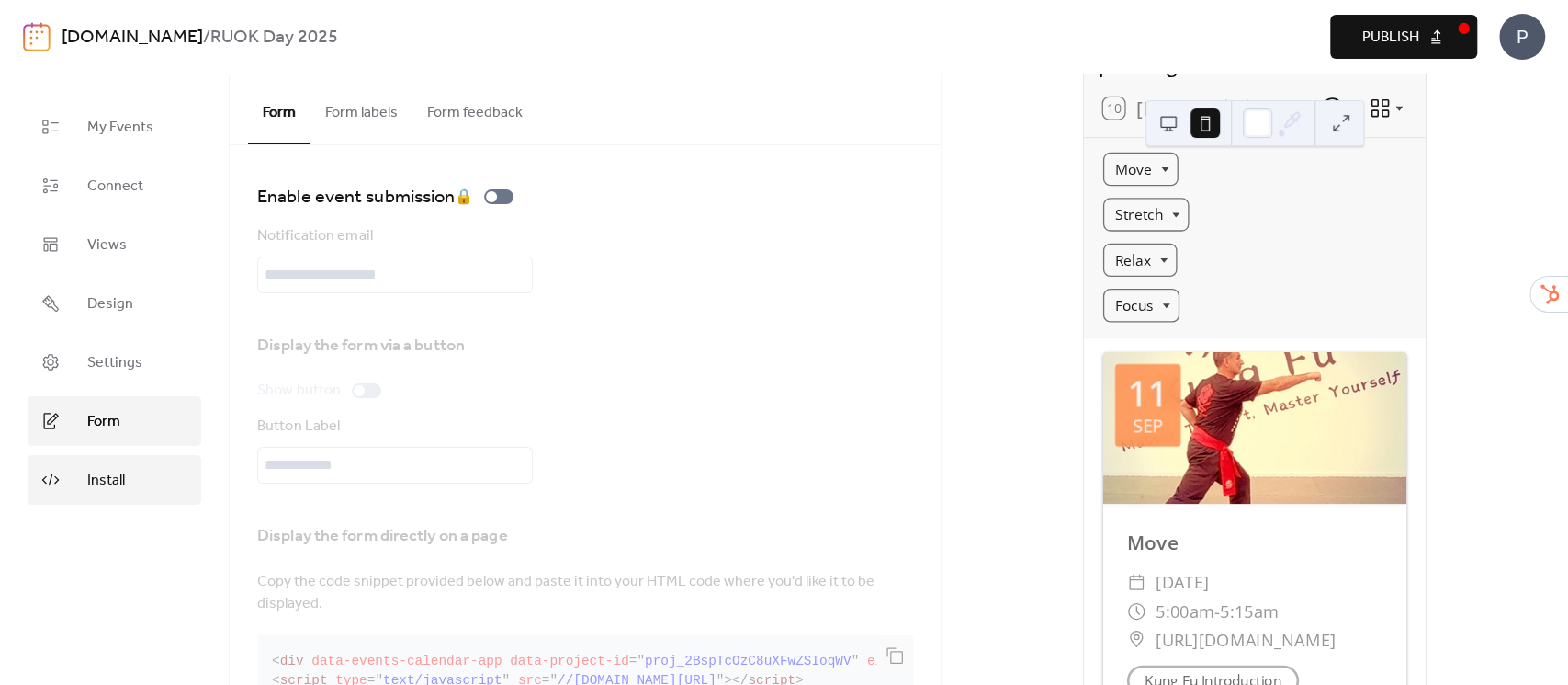
click at [119, 470] on span "Install" at bounding box center [106, 480] width 38 height 22
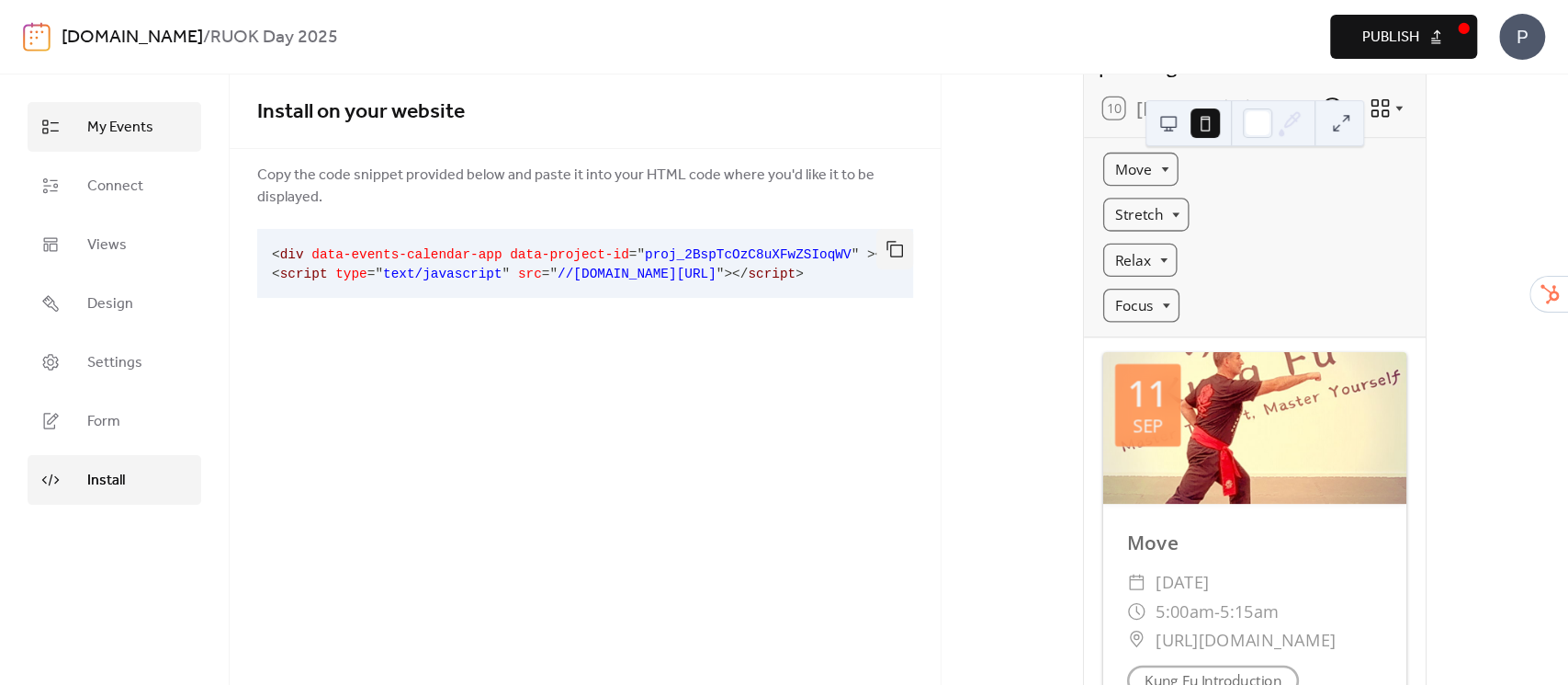
click at [87, 112] on link "My Events" at bounding box center [114, 126] width 173 height 50
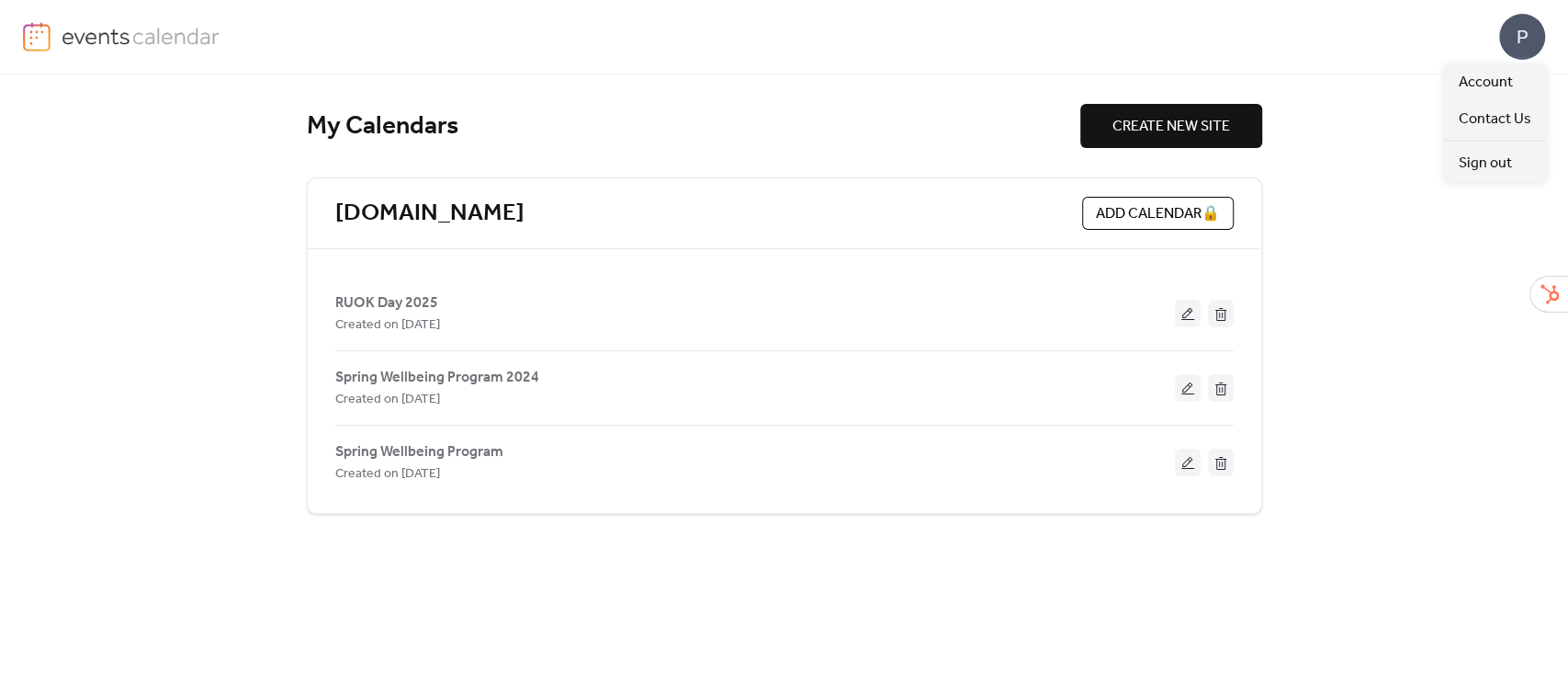
click at [1512, 49] on div "P" at bounding box center [1522, 37] width 46 height 46
click at [1482, 90] on span "Account" at bounding box center [1486, 82] width 55 height 22
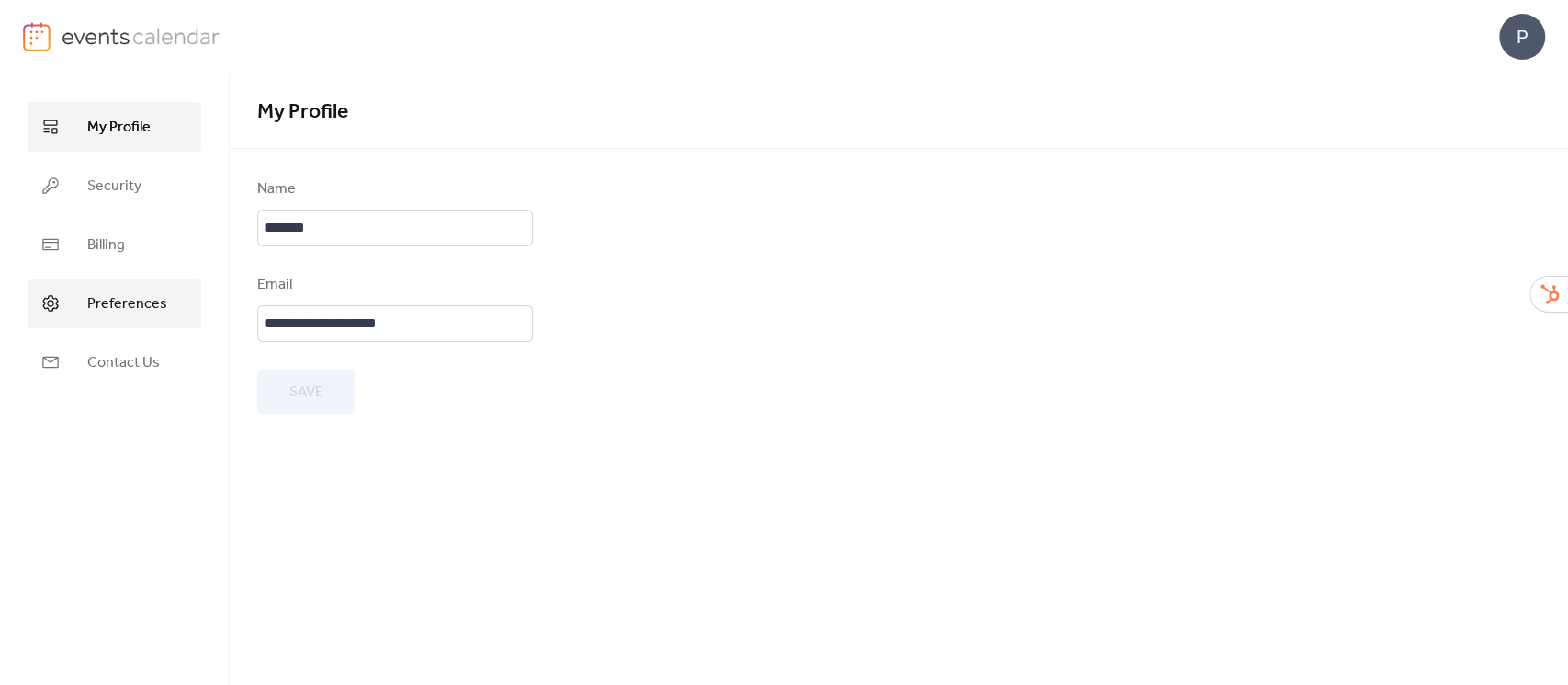
click at [121, 294] on span "Preferences" at bounding box center [127, 303] width 80 height 22
